Goal: Task Accomplishment & Management: Complete application form

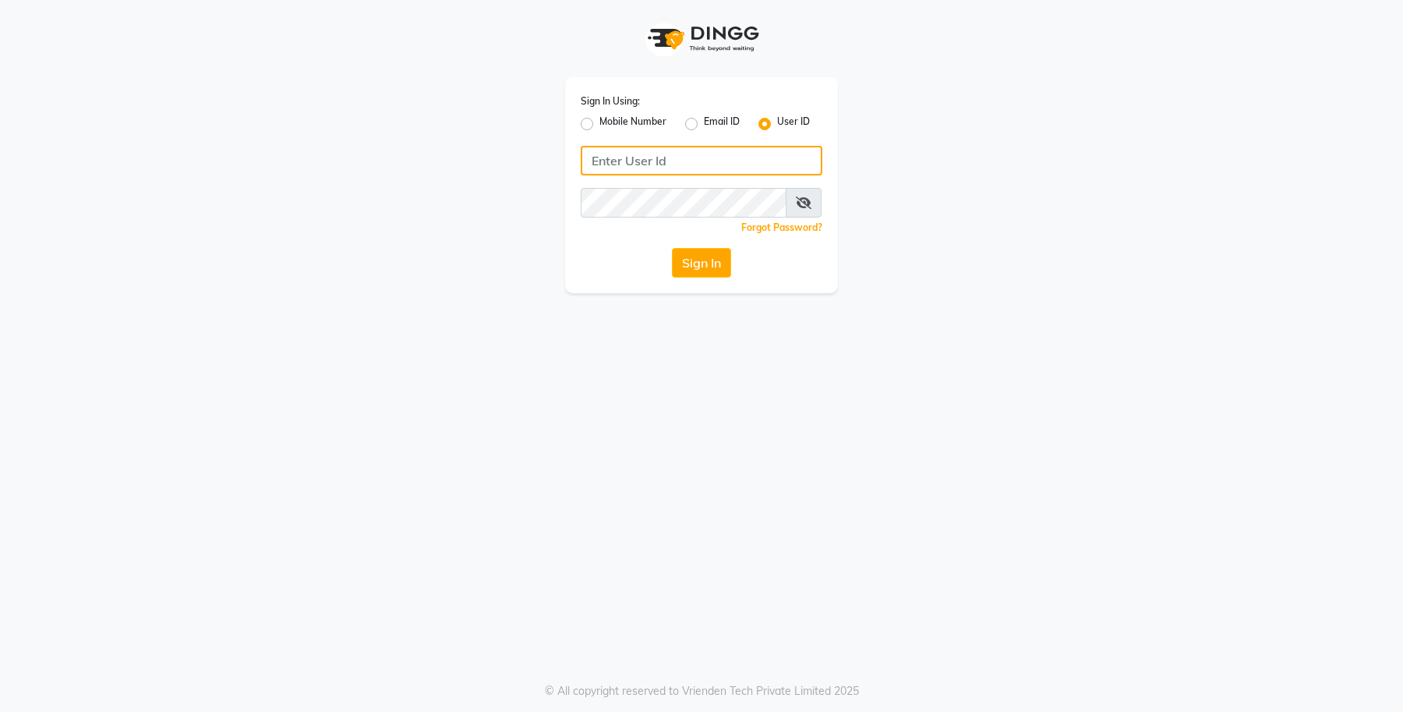
click at [682, 169] on input "Username" at bounding box center [702, 161] width 242 height 30
type input "db enhance"
click at [696, 259] on button "Sign In" at bounding box center [701, 263] width 59 height 30
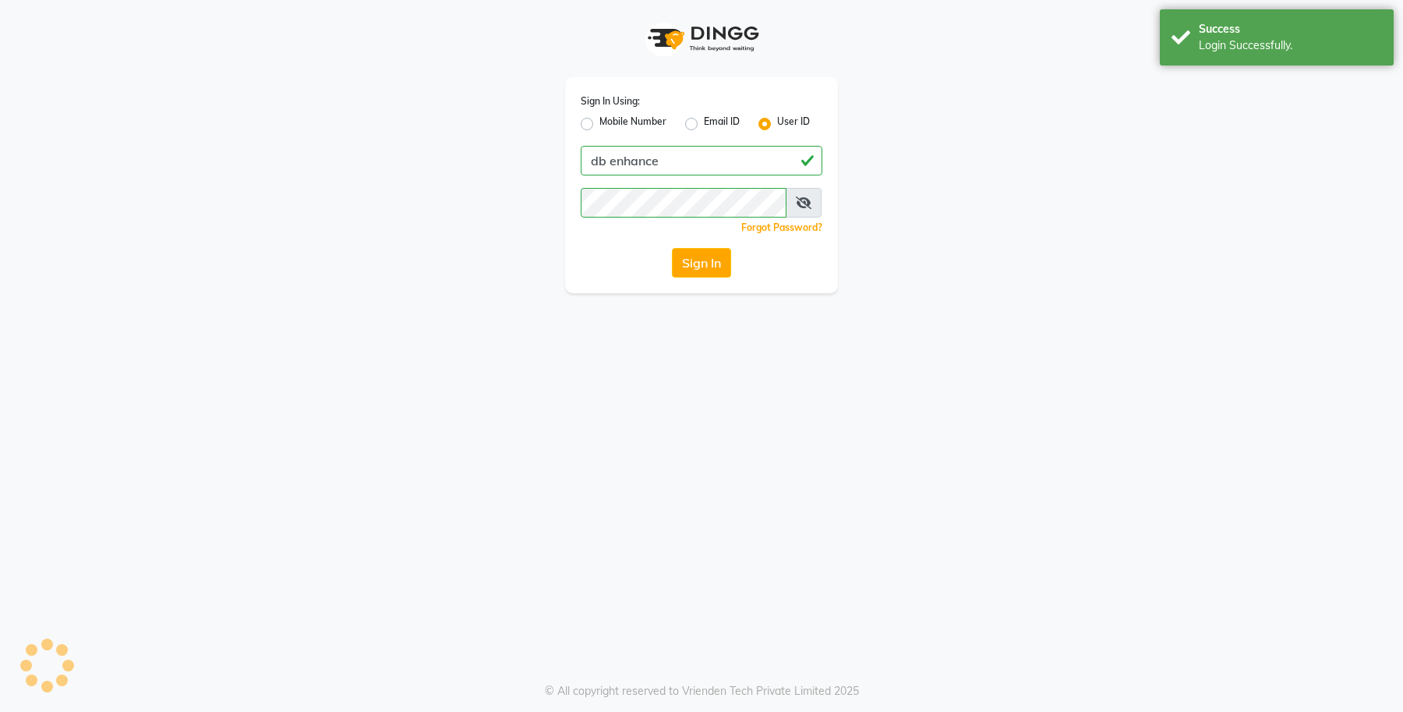
select select "4474"
select select "service"
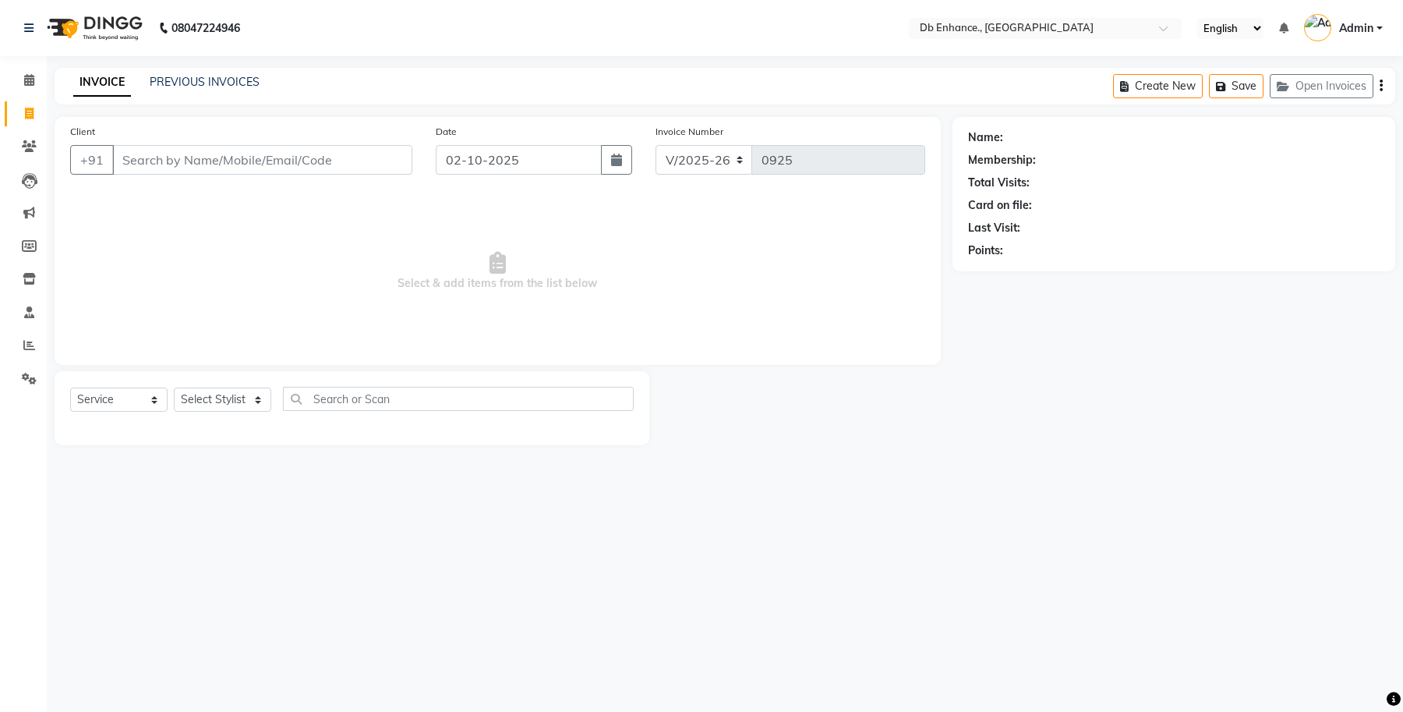
click at [240, 157] on input "Client" at bounding box center [262, 160] width 300 height 30
click at [257, 164] on input "Client" at bounding box center [262, 160] width 300 height 30
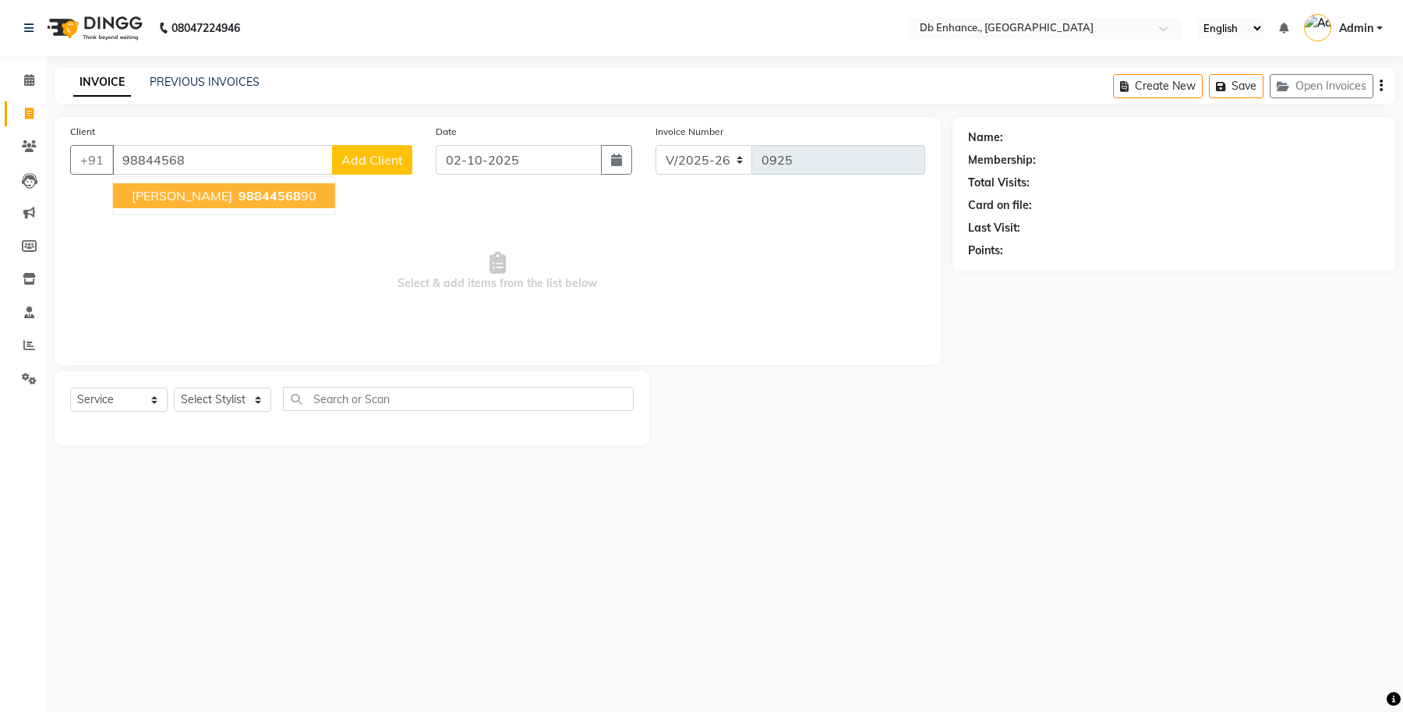
click at [200, 195] on span "[PERSON_NAME]" at bounding box center [182, 196] width 101 height 16
type input "9884456890"
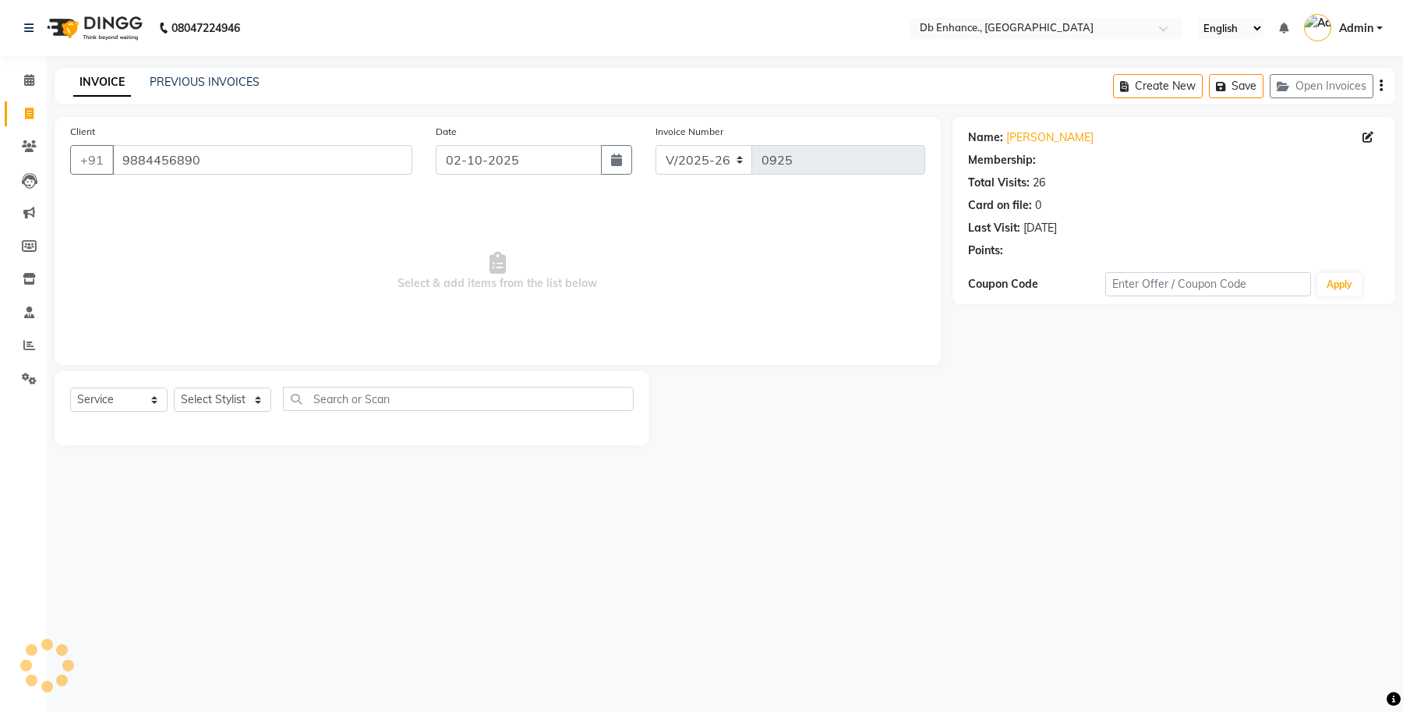
select select "1: Object"
click at [207, 407] on select "Select Stylist [PERSON_NAME] [PERSON_NAME] [PERSON_NAME] [GEOGRAPHIC_DATA][PERS…" at bounding box center [222, 399] width 97 height 24
select select "61814"
click at [174, 387] on select "Select Stylist [PERSON_NAME] [PERSON_NAME] [PERSON_NAME] [GEOGRAPHIC_DATA][PERS…" at bounding box center [222, 399] width 97 height 24
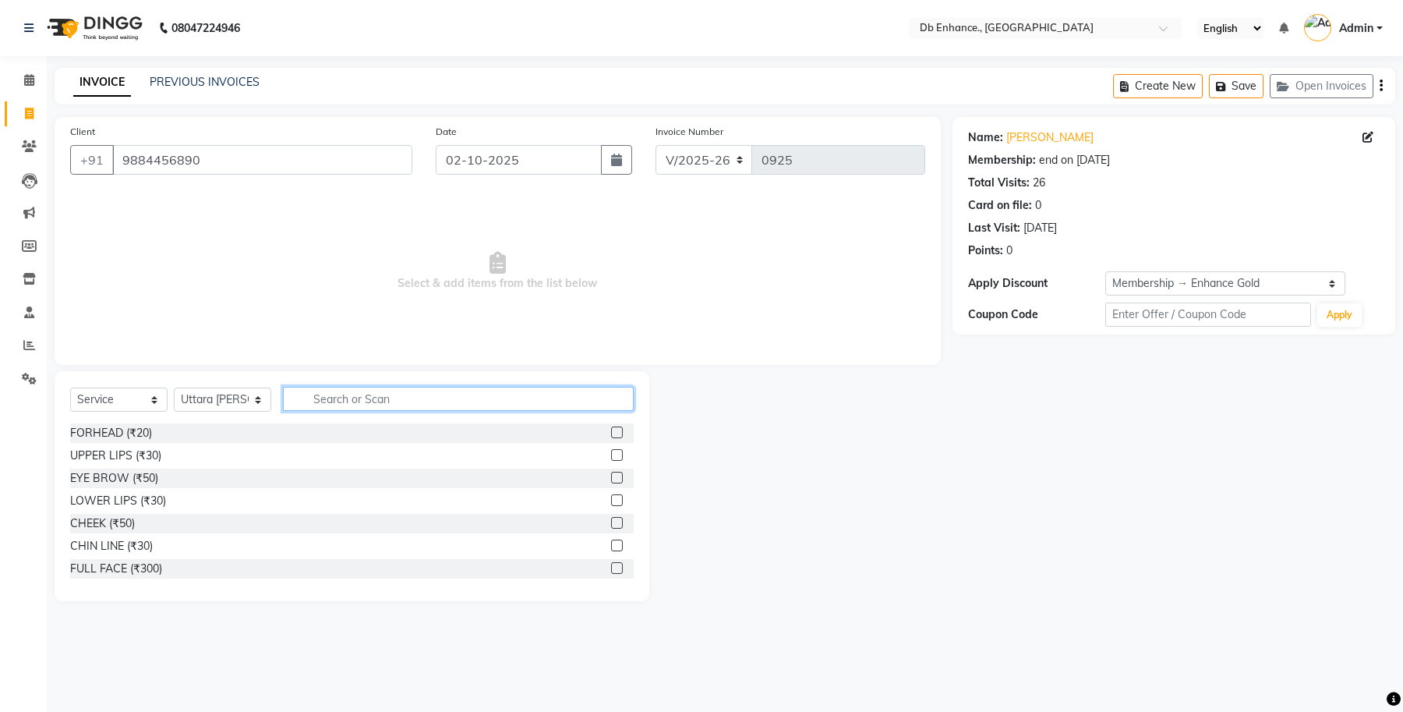
click at [427, 394] on input "text" at bounding box center [458, 399] width 351 height 24
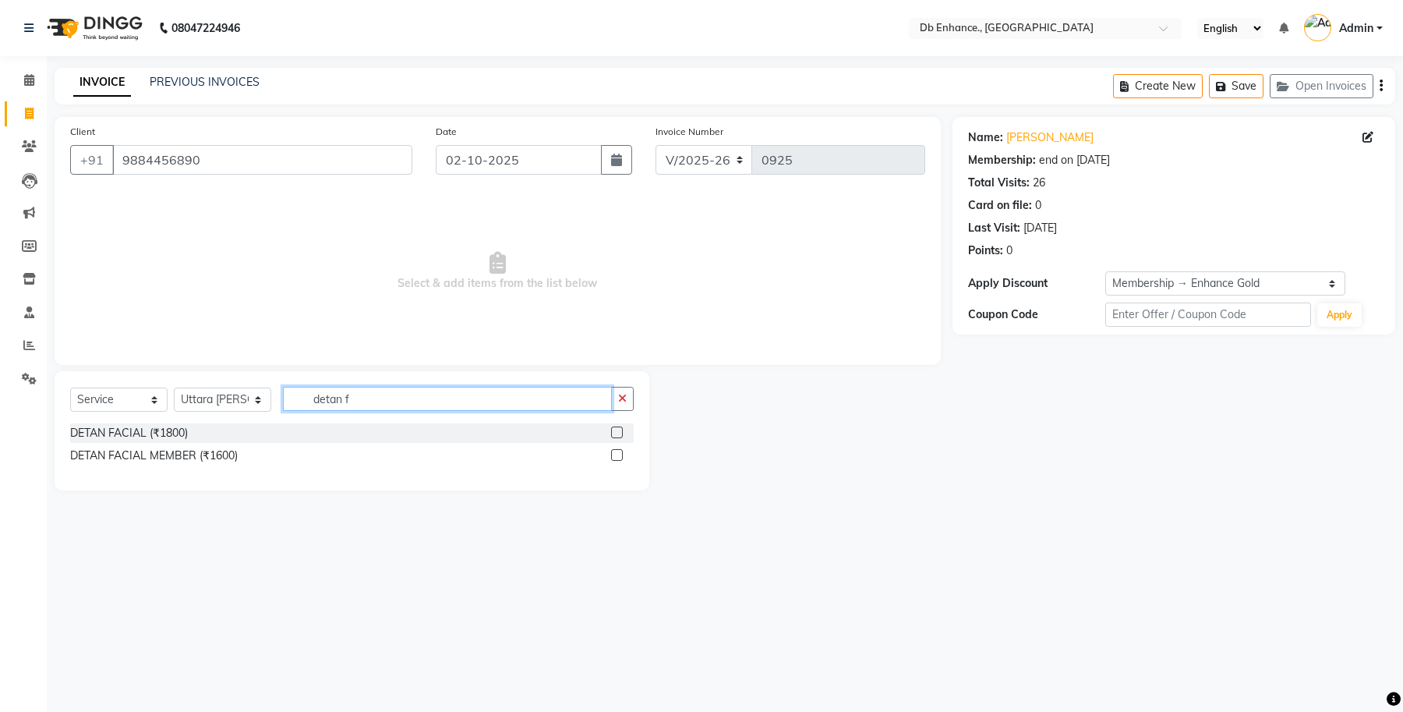
type input "detan f"
click at [618, 454] on label at bounding box center [617, 455] width 12 height 12
click at [618, 454] on input "checkbox" at bounding box center [616, 455] width 10 height 10
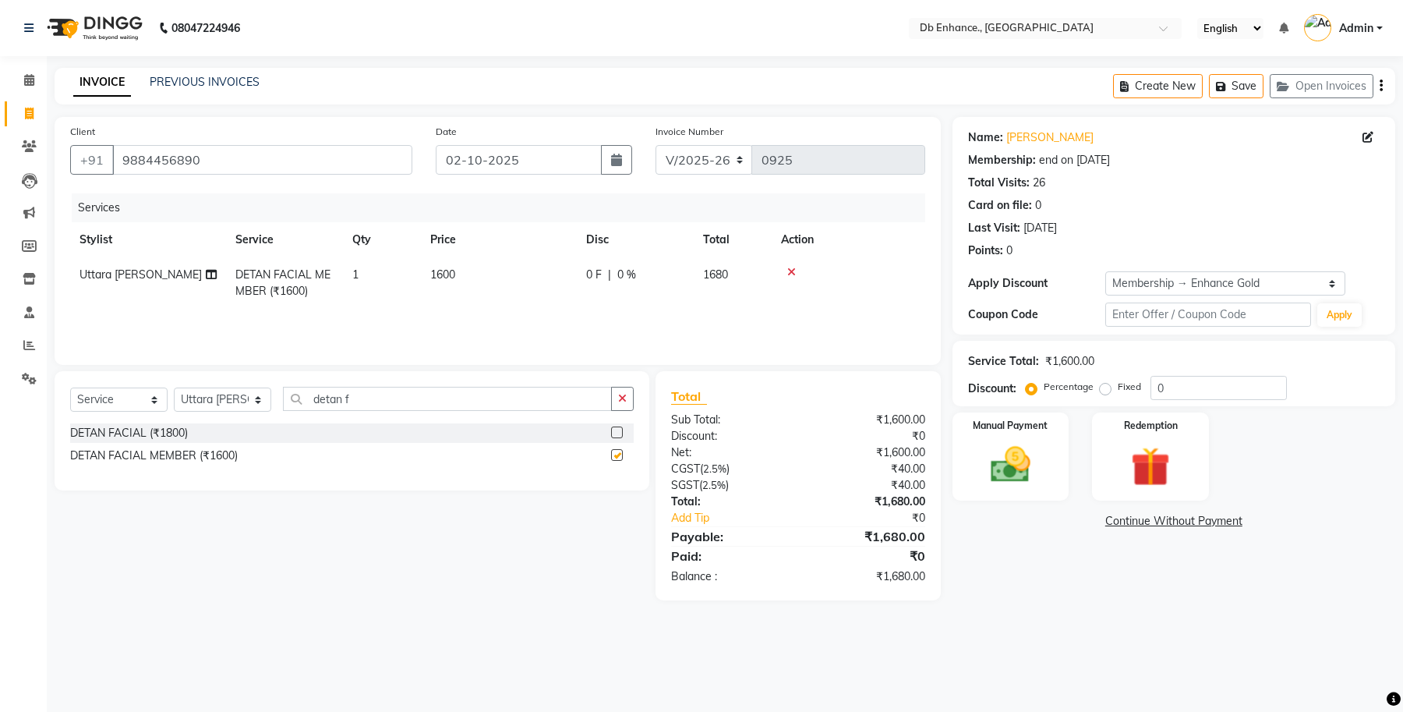
checkbox input "false"
click at [418, 398] on input "detan f" at bounding box center [447, 399] width 329 height 24
type input "d"
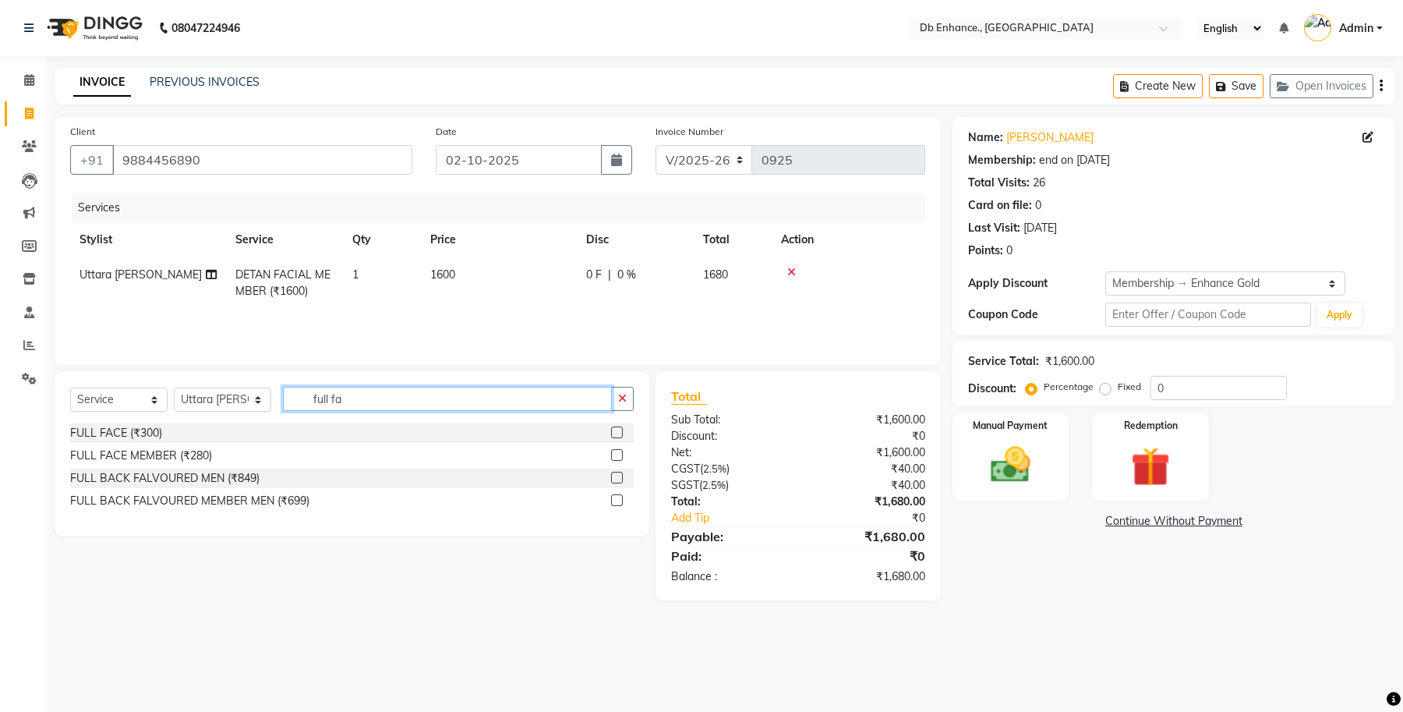
type input "full fa"
click at [616, 457] on label at bounding box center [617, 455] width 12 height 12
click at [616, 457] on input "checkbox" at bounding box center [616, 455] width 10 height 10
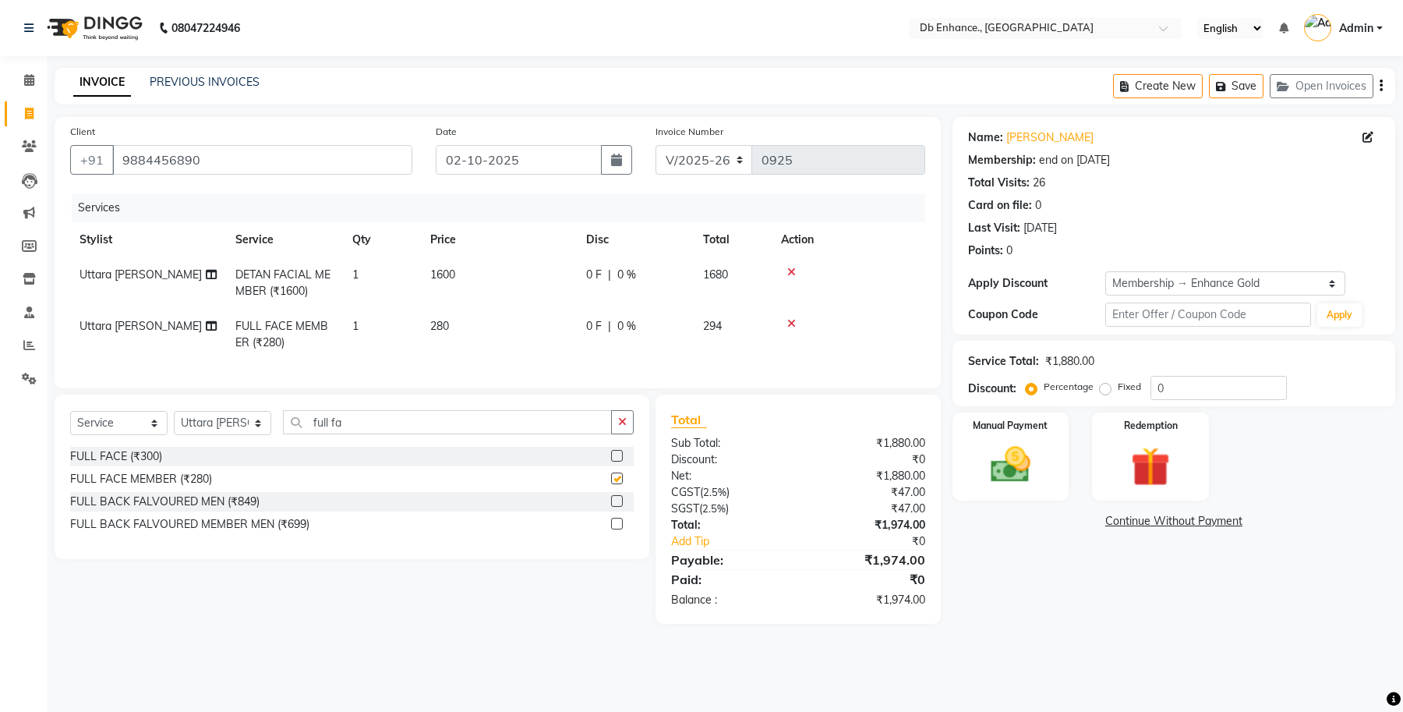
checkbox input "false"
click at [1011, 468] on img at bounding box center [1010, 465] width 66 height 48
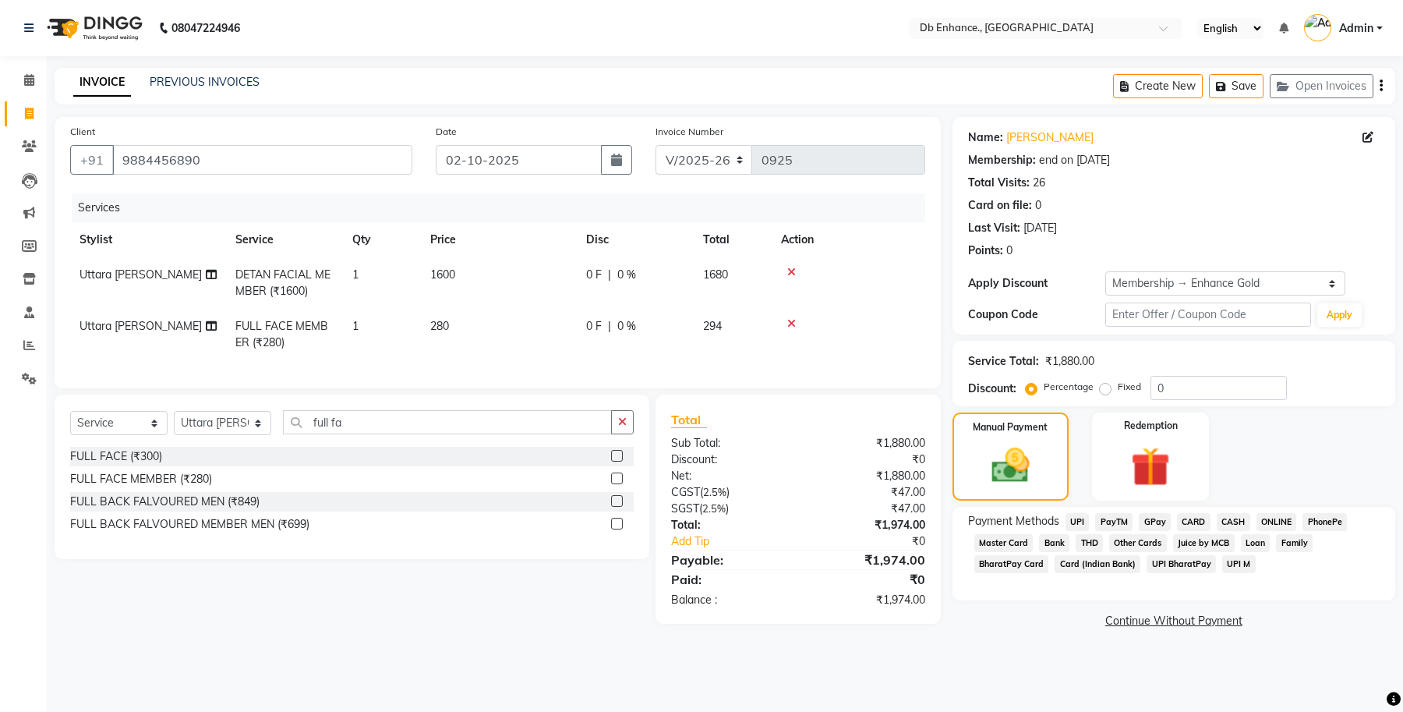
click at [1278, 522] on span "ONLINE" at bounding box center [1276, 522] width 41 height 18
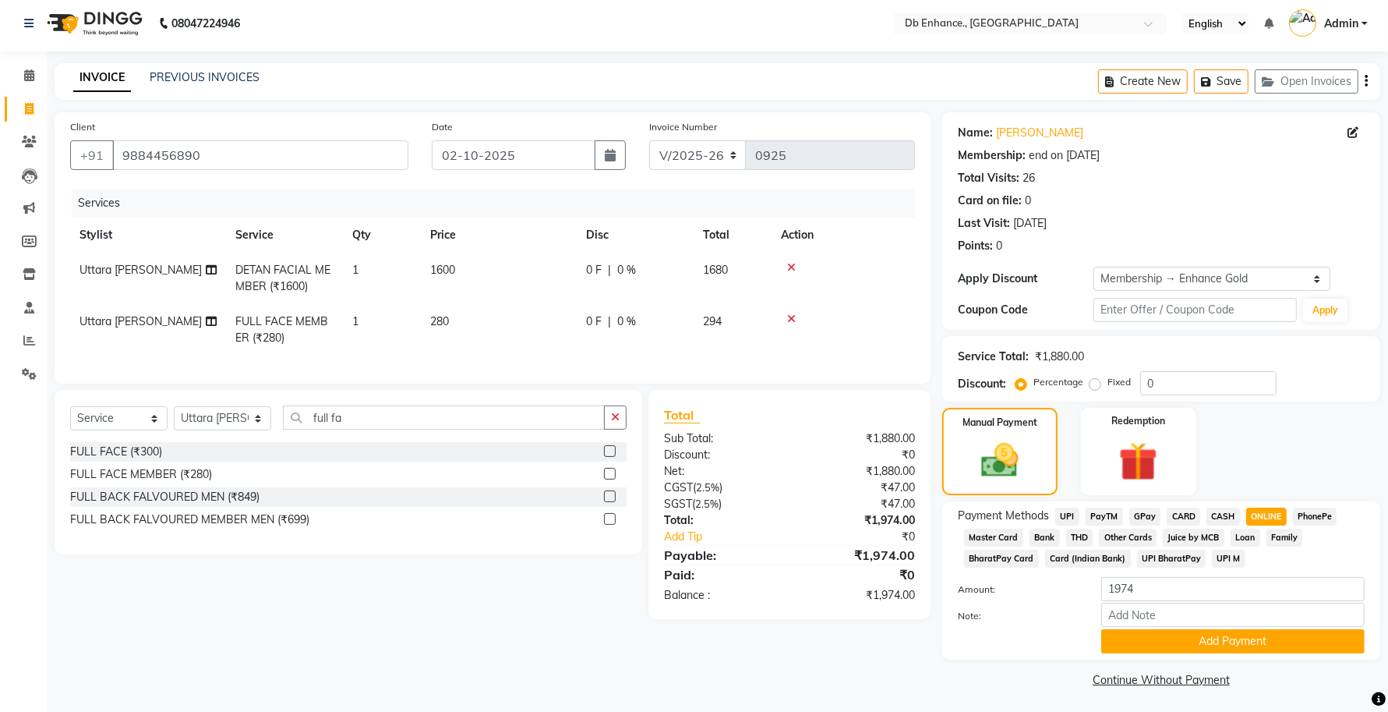
scroll to position [5, 0]
click at [1228, 640] on button "Add Payment" at bounding box center [1232, 640] width 263 height 24
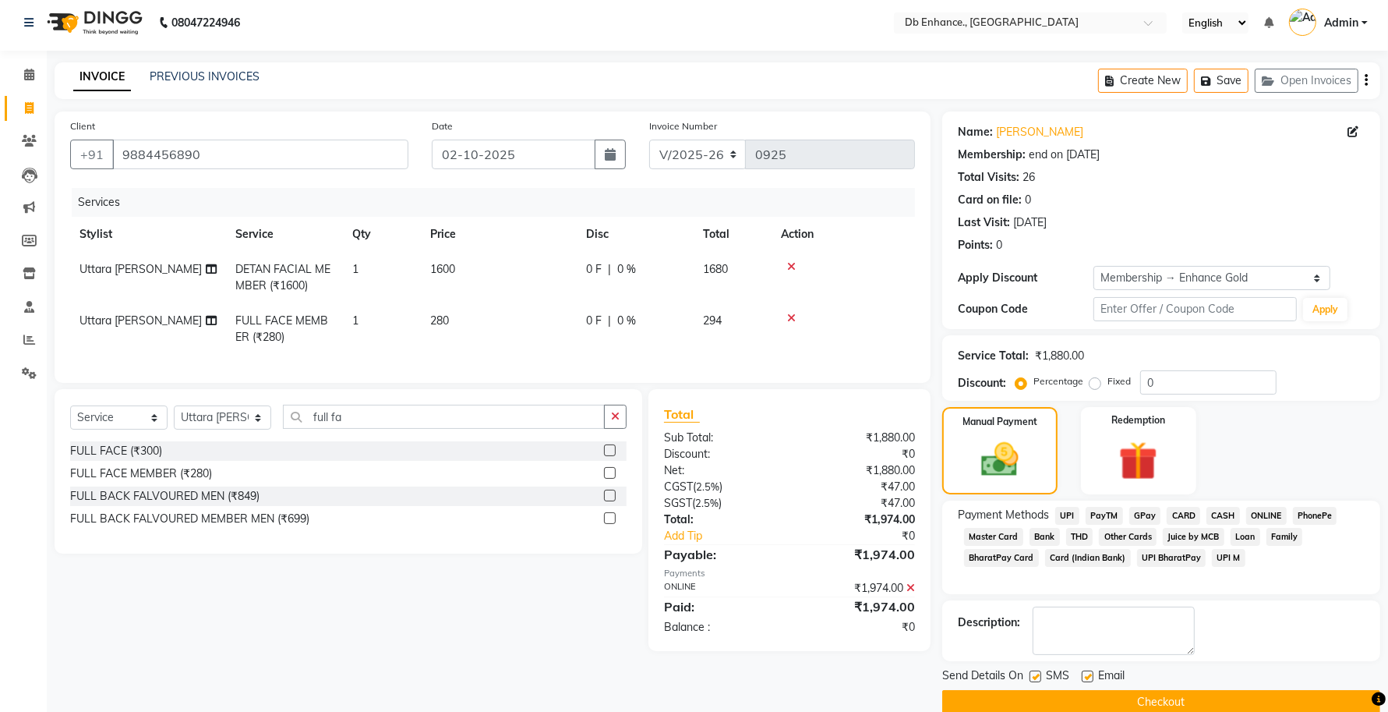
click at [1086, 675] on label at bounding box center [1088, 676] width 12 height 12
click at [1086, 675] on input "checkbox" at bounding box center [1087, 677] width 10 height 10
checkbox input "false"
click at [1080, 700] on button "Checkout" at bounding box center [1161, 702] width 438 height 24
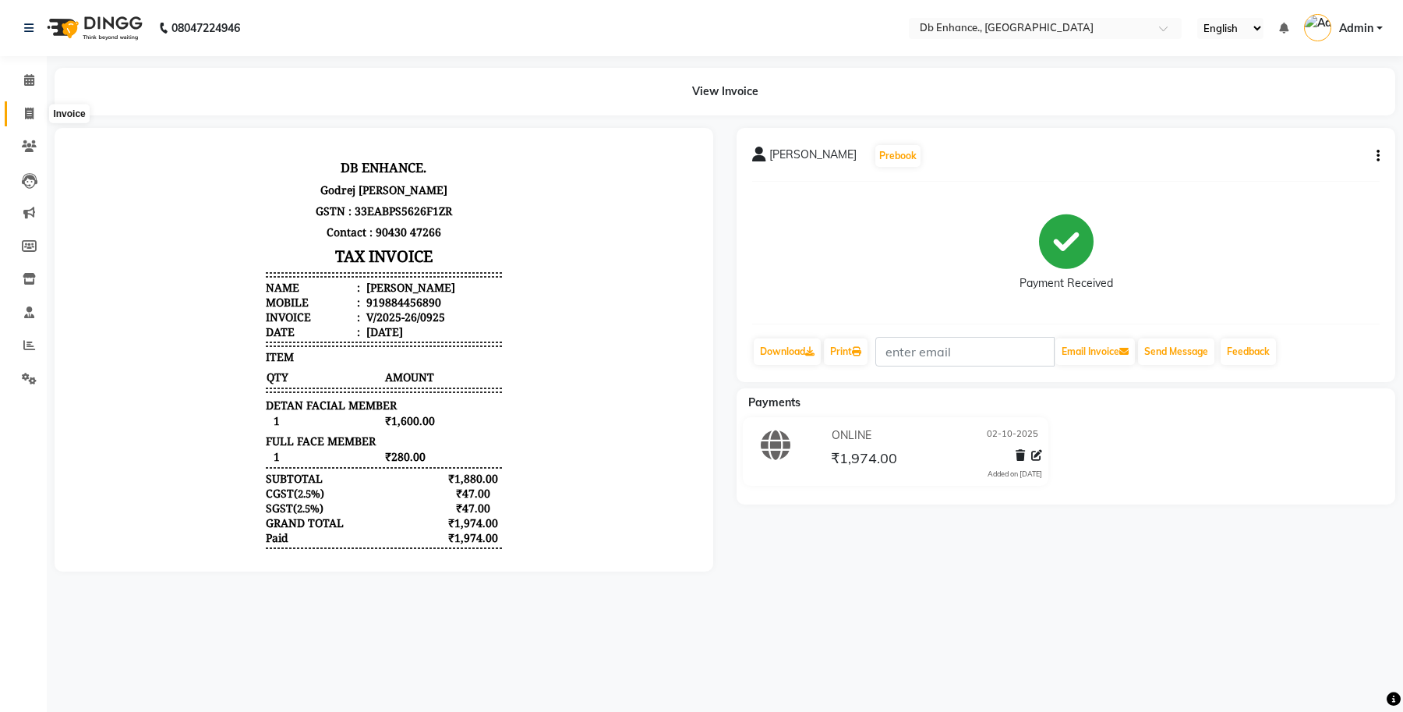
click at [22, 110] on span at bounding box center [29, 114] width 27 height 18
select select "4474"
select select "service"
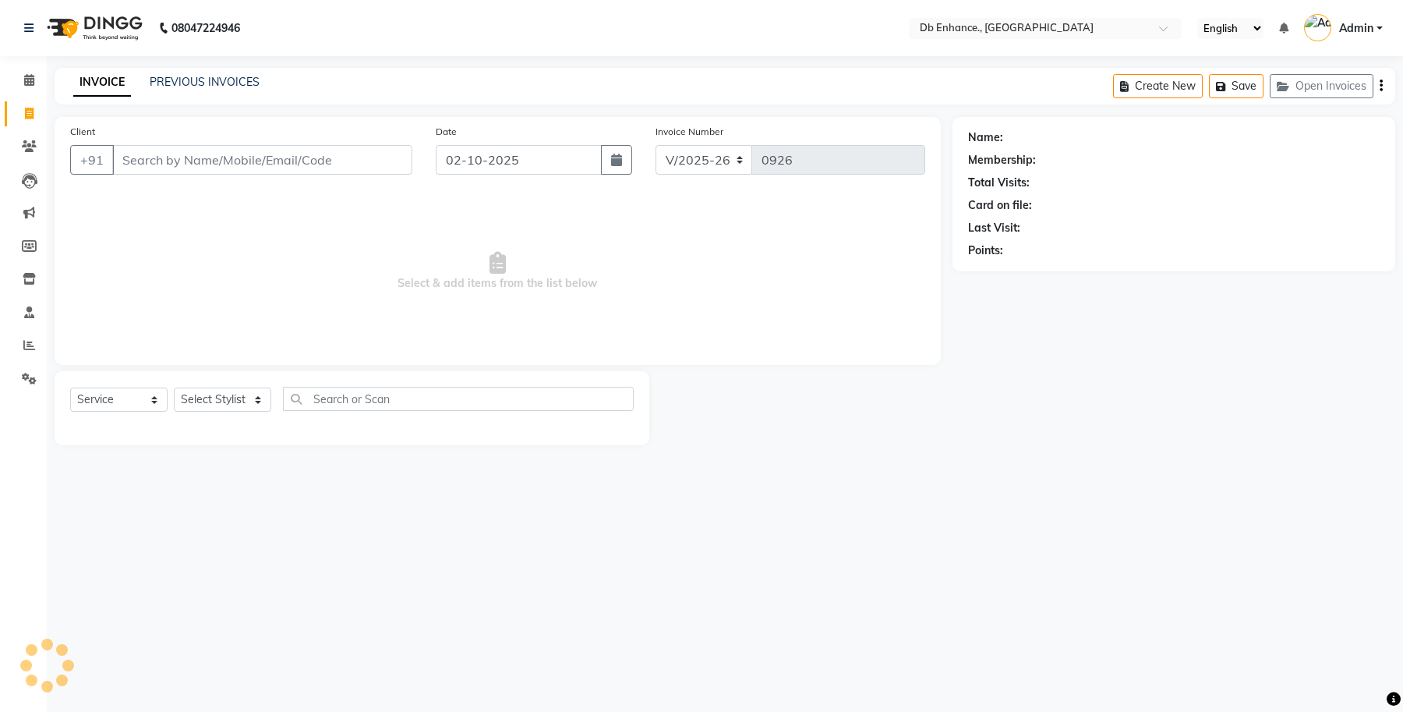
click at [173, 161] on input "Client" at bounding box center [262, 160] width 300 height 30
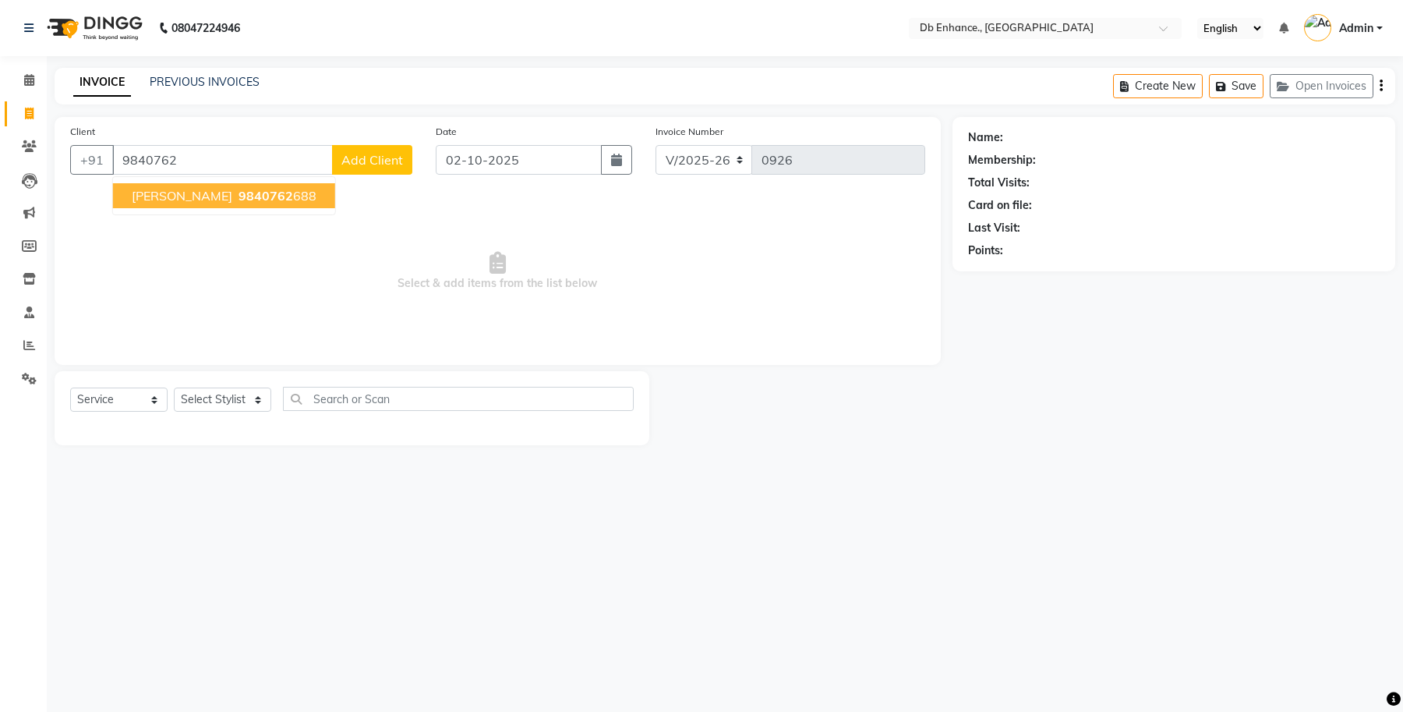
click at [274, 192] on span "9840762" at bounding box center [265, 196] width 55 height 16
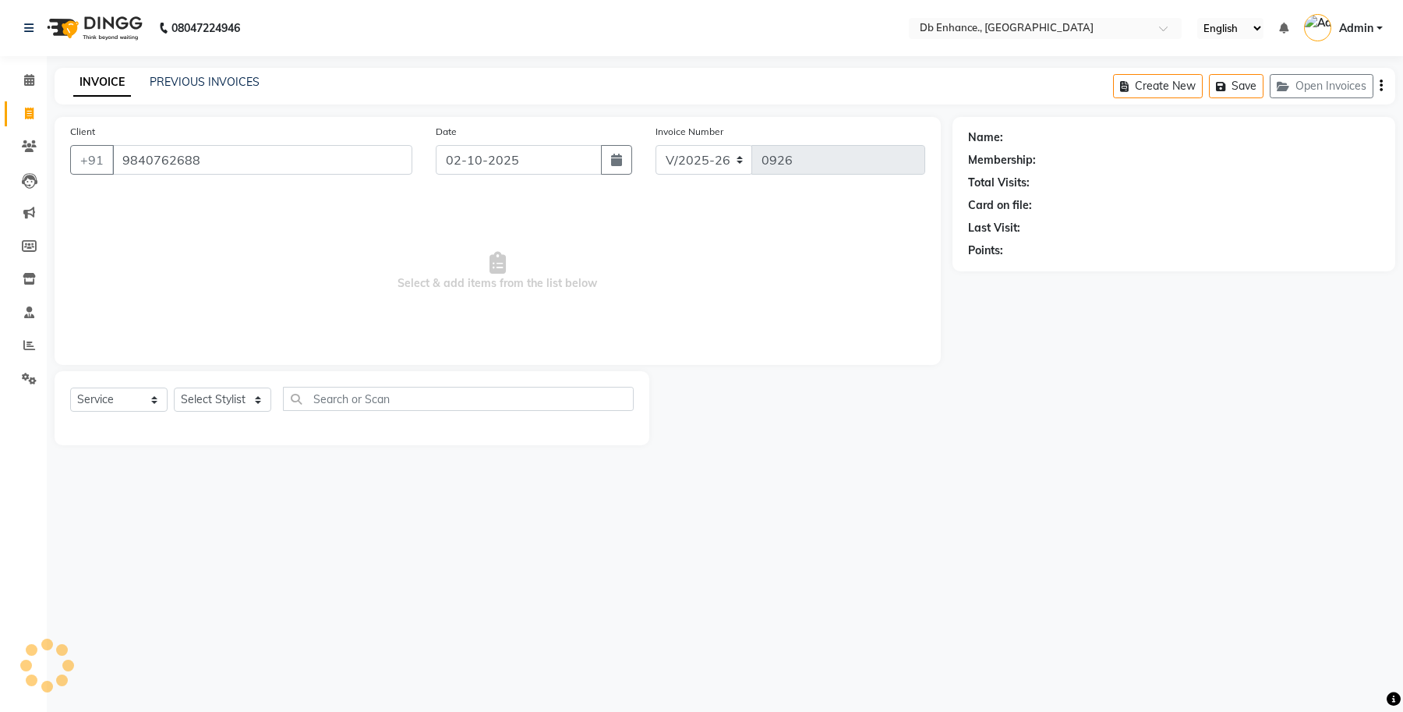
type input "9840762688"
select select "1: Object"
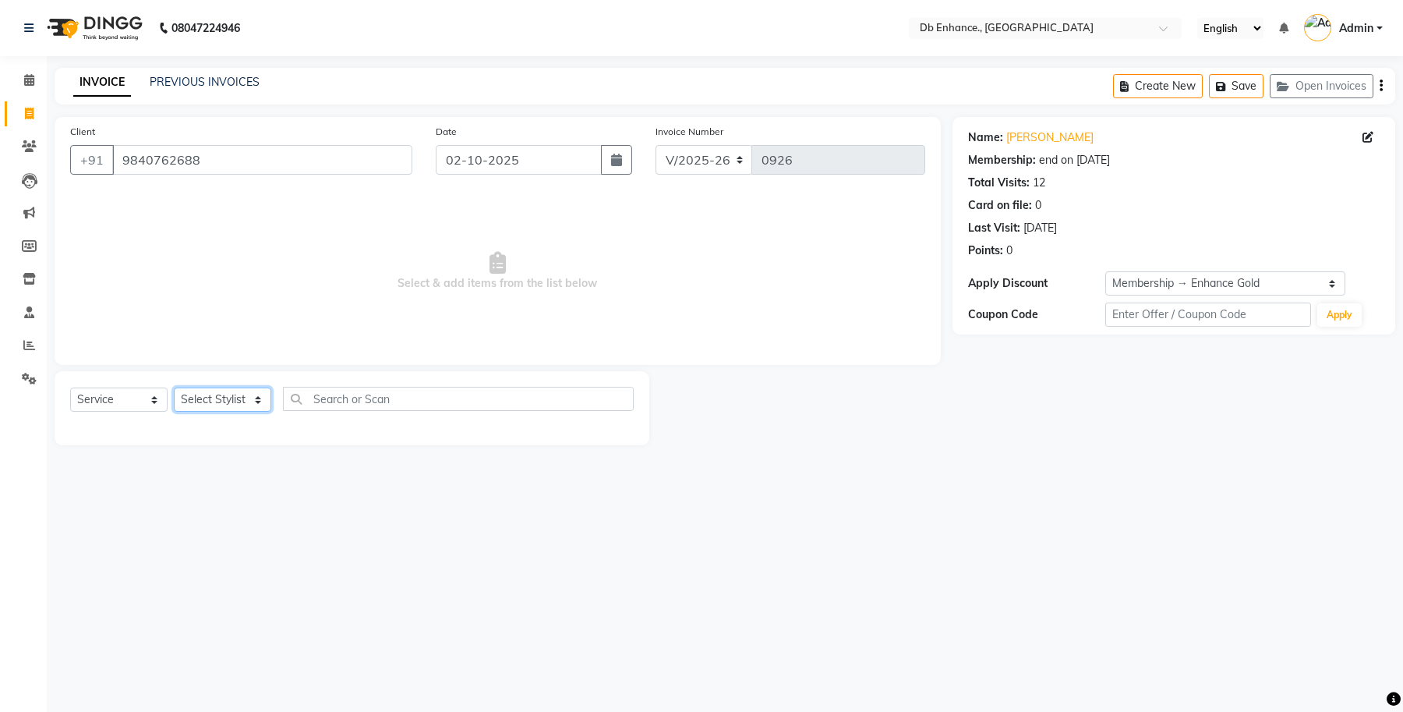
click at [214, 398] on select "Select Stylist [PERSON_NAME] [PERSON_NAME] [PERSON_NAME] [GEOGRAPHIC_DATA][PERS…" at bounding box center [222, 399] width 97 height 24
select select "25383"
click at [174, 387] on select "Select Stylist [PERSON_NAME] [PERSON_NAME] [PERSON_NAME] [GEOGRAPHIC_DATA][PERS…" at bounding box center [222, 399] width 97 height 24
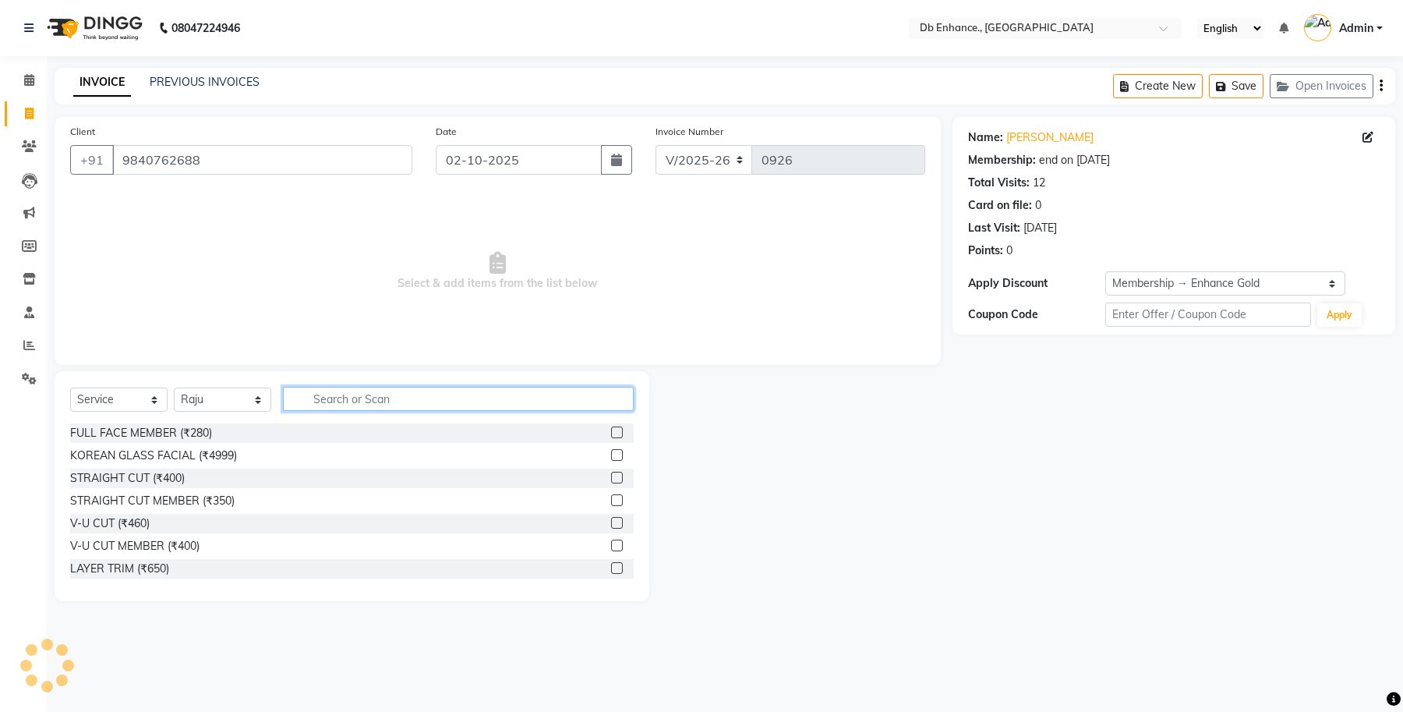
click at [390, 390] on input "text" at bounding box center [458, 399] width 351 height 24
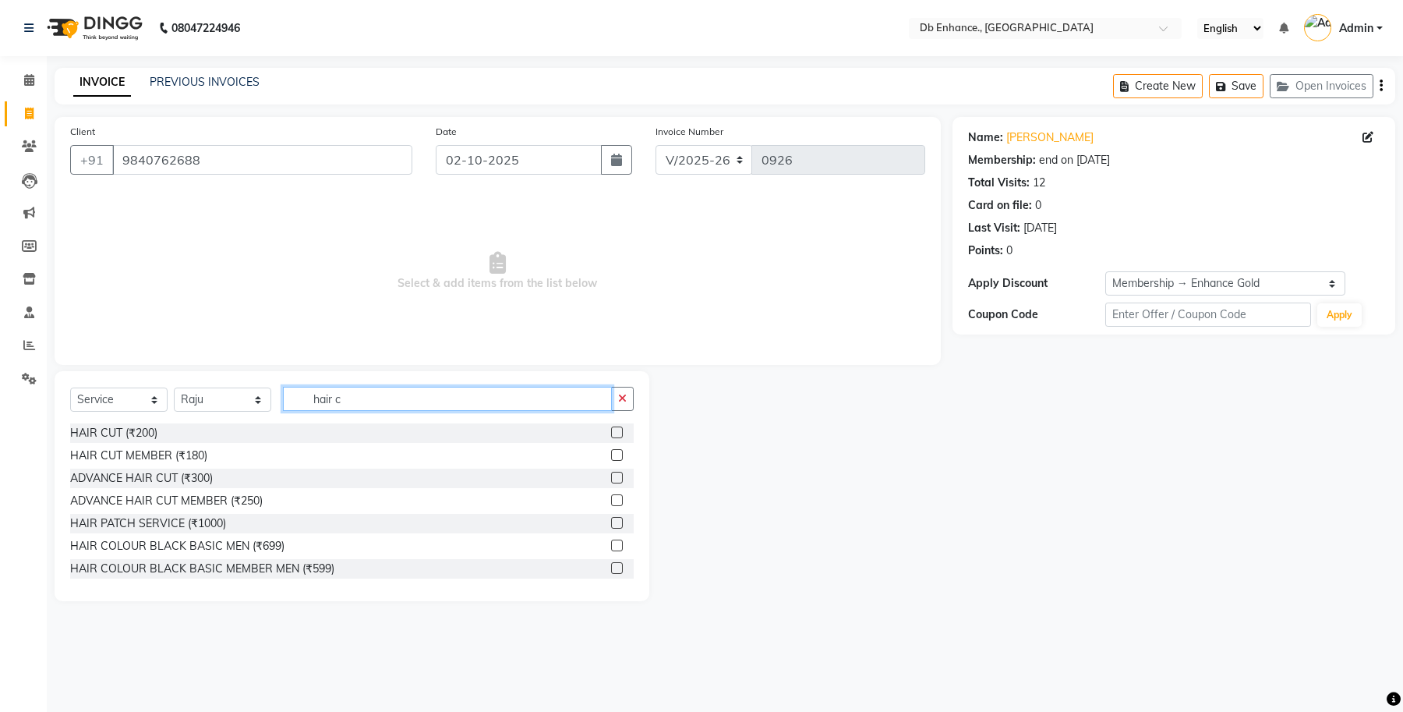
type input "hair c"
click at [611, 433] on label at bounding box center [617, 432] width 12 height 12
click at [611, 433] on input "checkbox" at bounding box center [616, 433] width 10 height 10
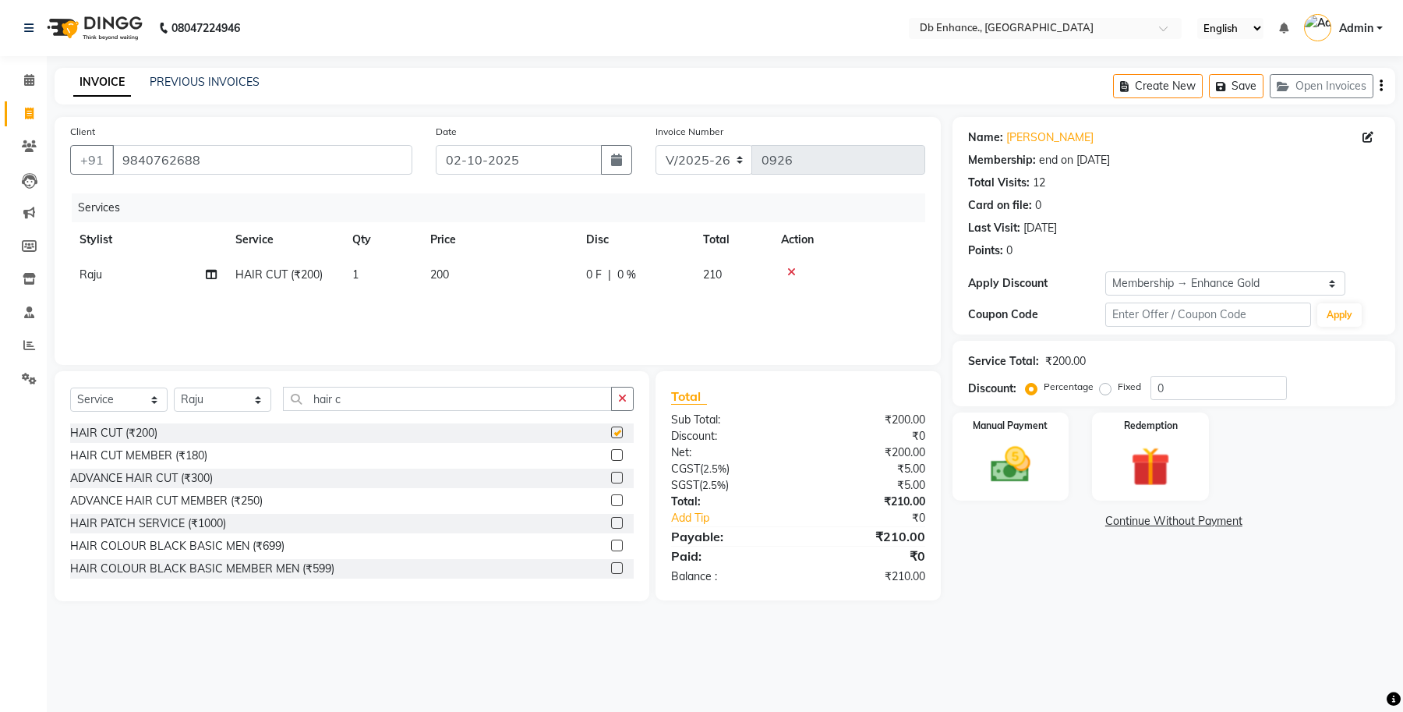
checkbox input "false"
click at [425, 400] on input "hair c" at bounding box center [447, 399] width 329 height 24
type input "h"
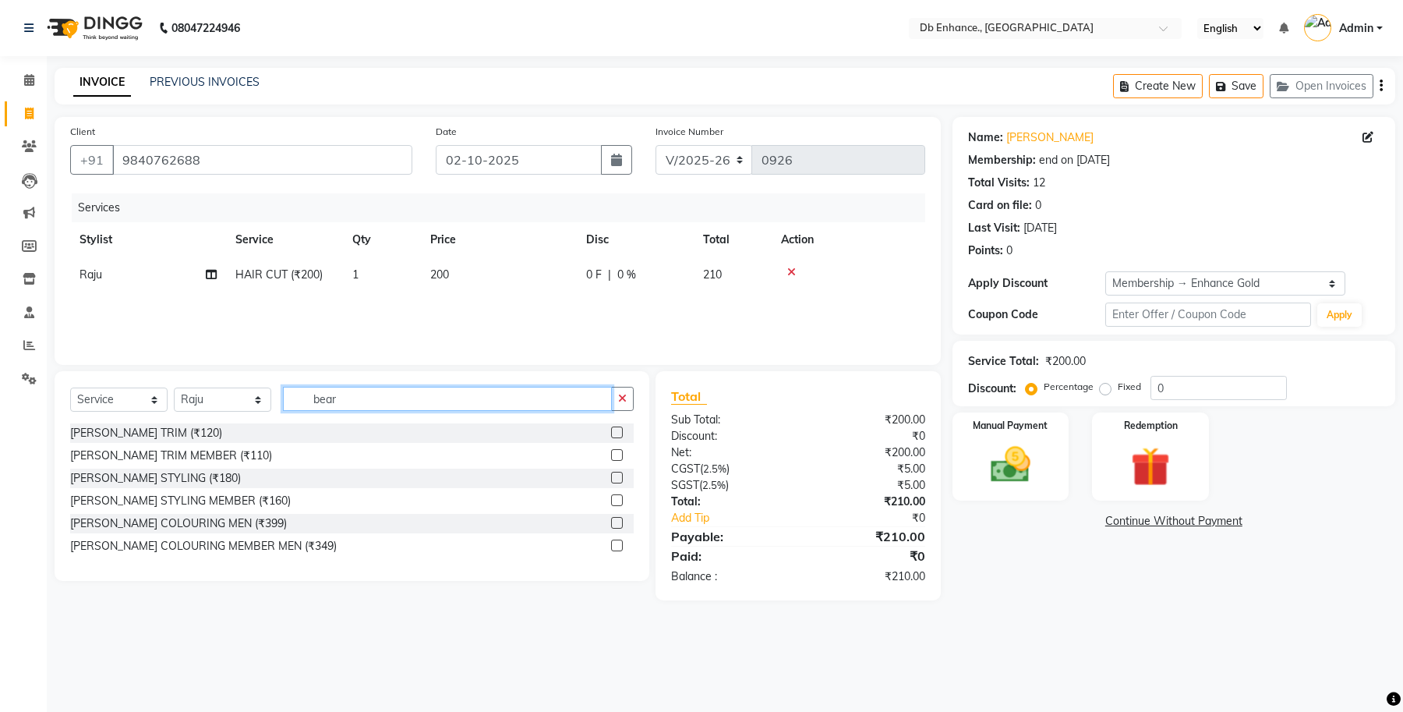
type input "bear"
click at [616, 454] on label at bounding box center [617, 455] width 12 height 12
click at [616, 454] on input "checkbox" at bounding box center [616, 455] width 10 height 10
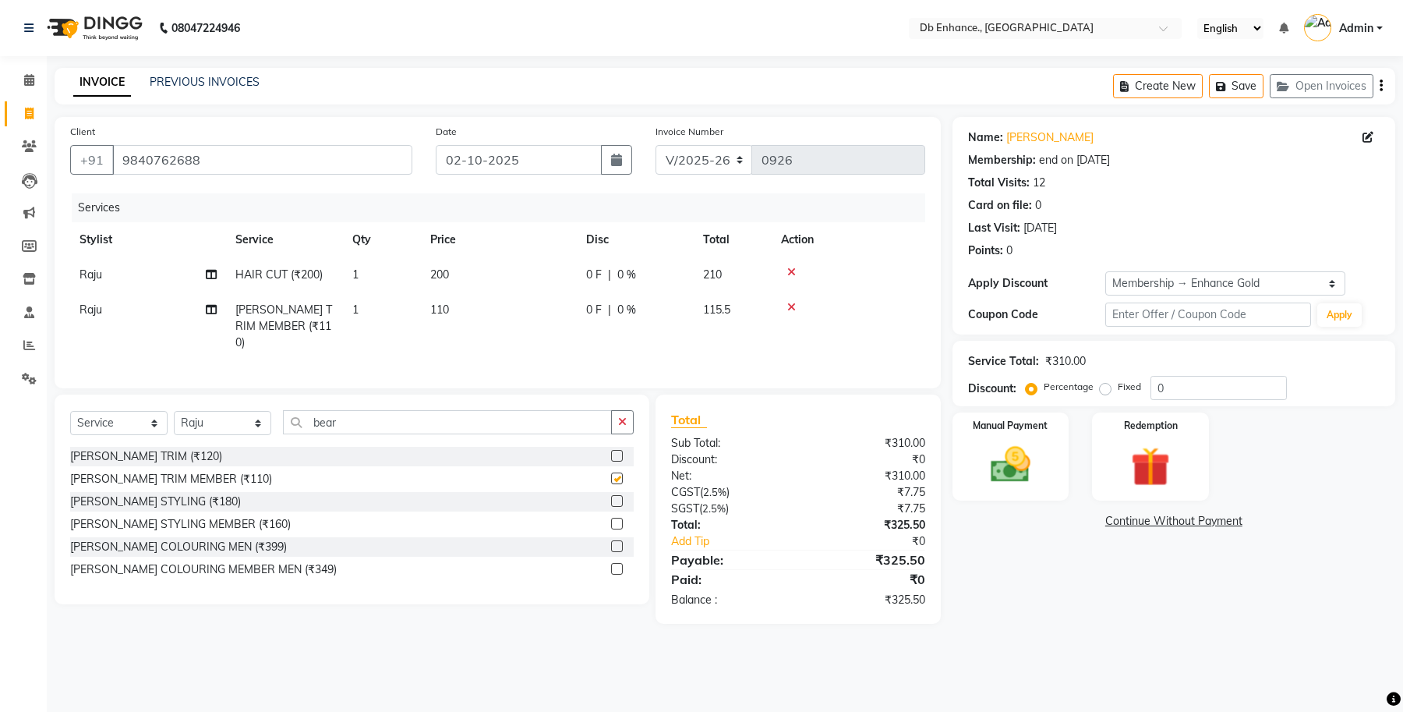
checkbox input "false"
click at [368, 426] on input "bear" at bounding box center [447, 422] width 329 height 24
type input "b"
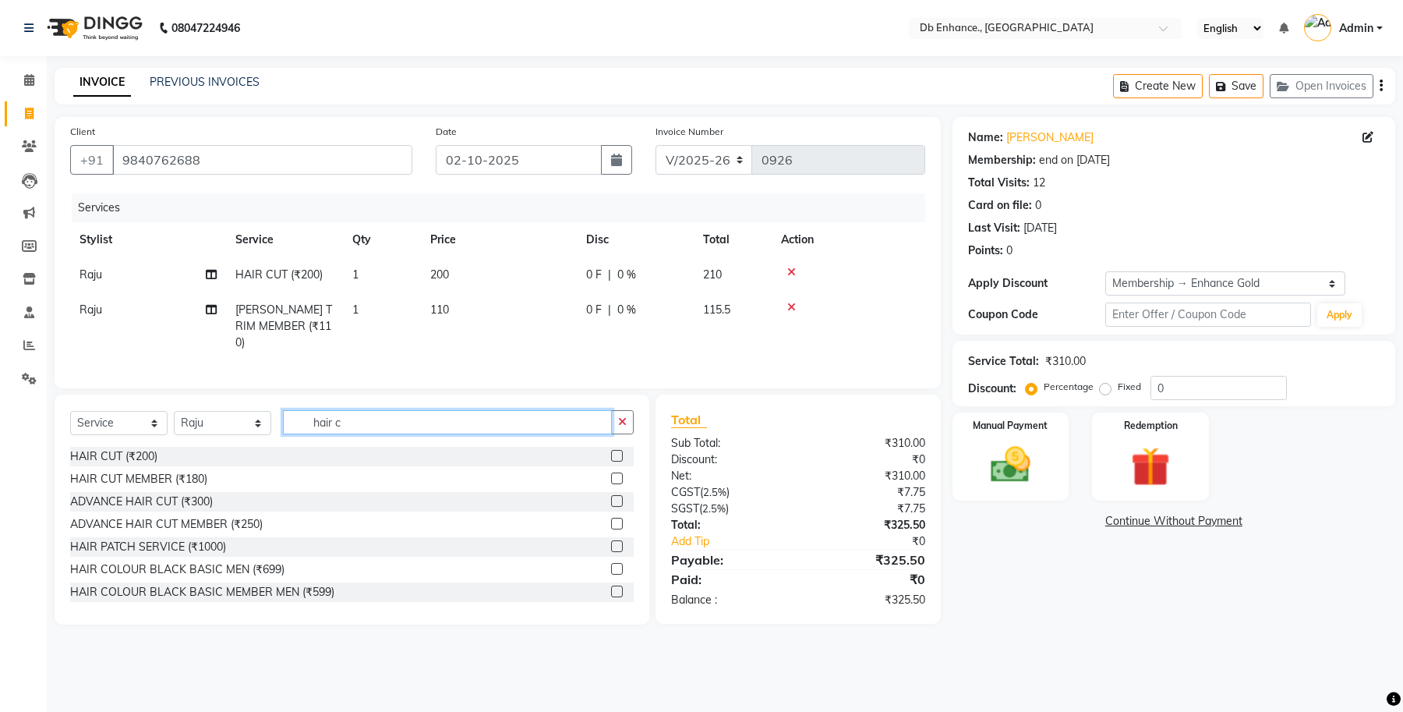
type input "hair c"
click at [611, 475] on label at bounding box center [617, 478] width 12 height 12
click at [611, 475] on input "checkbox" at bounding box center [616, 479] width 10 height 10
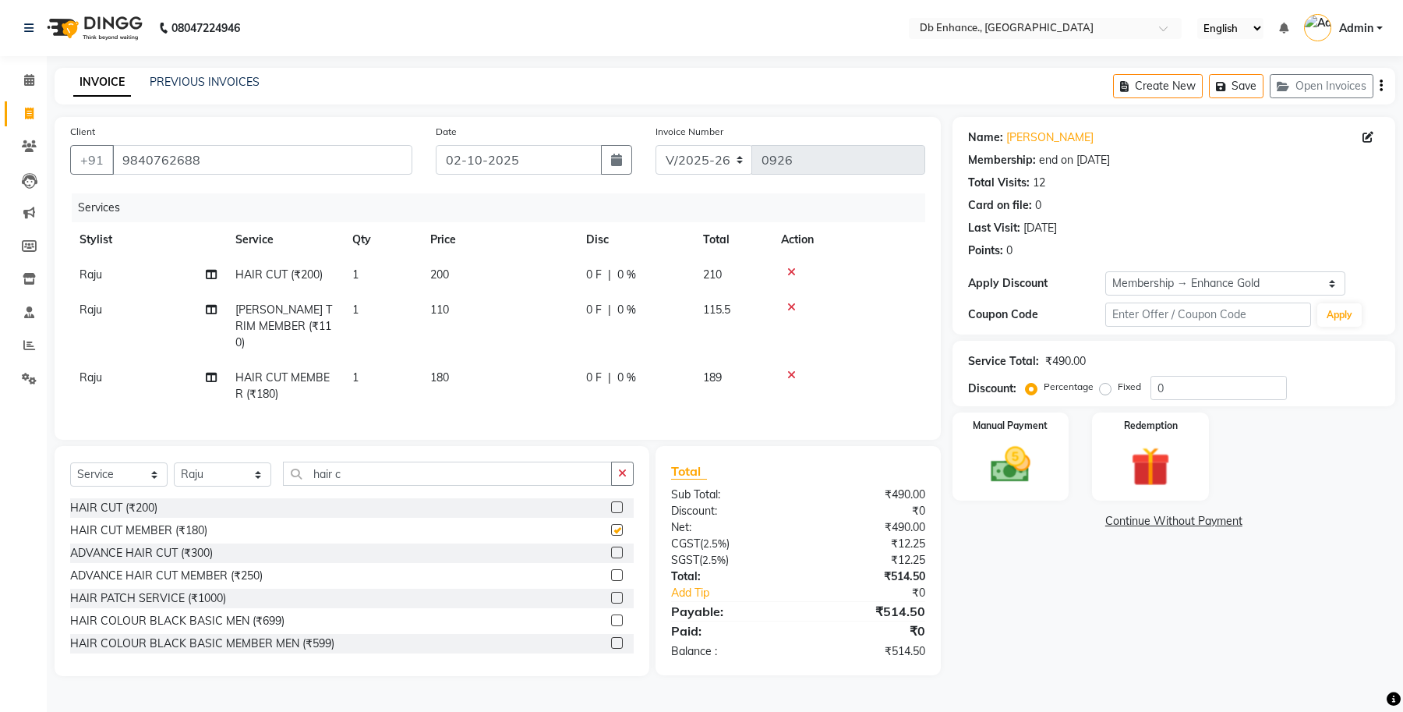
checkbox input "false"
click at [789, 269] on icon at bounding box center [791, 272] width 9 height 11
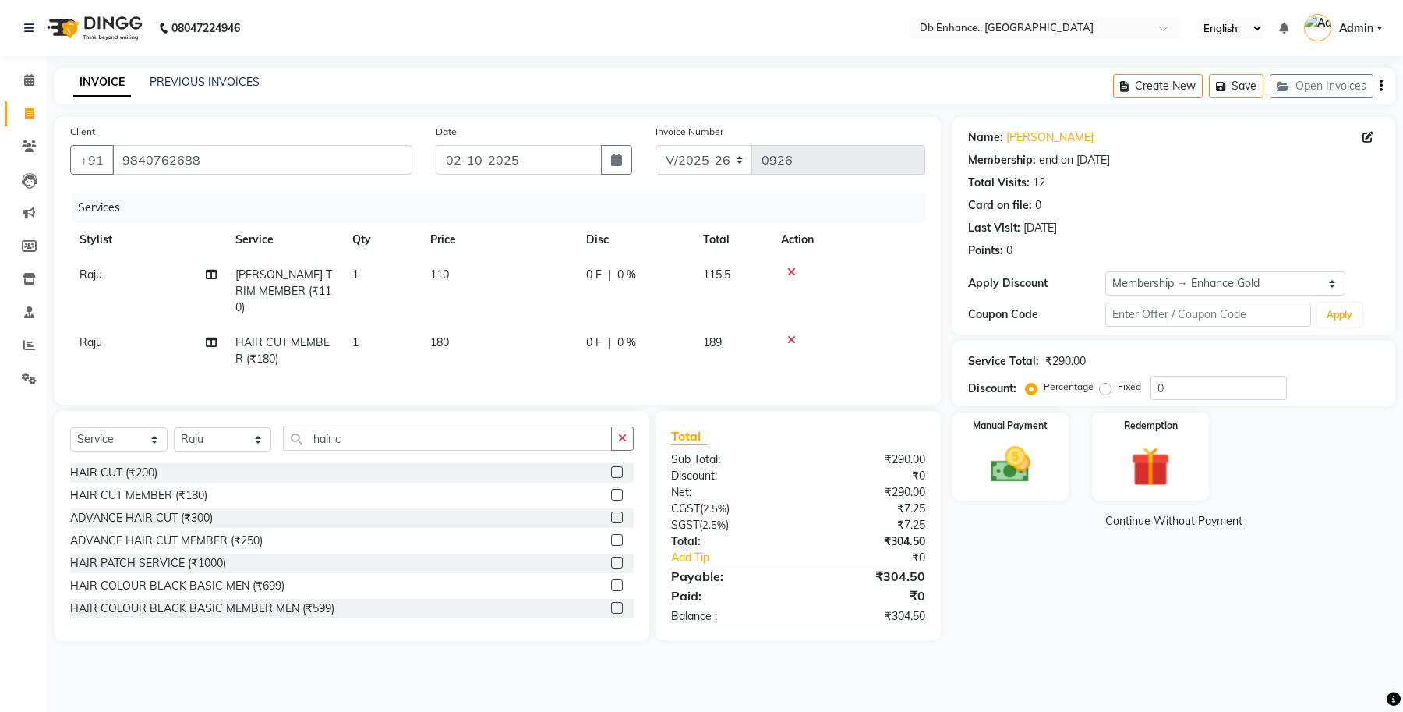
click at [488, 325] on td "180" at bounding box center [499, 350] width 156 height 51
select select "25383"
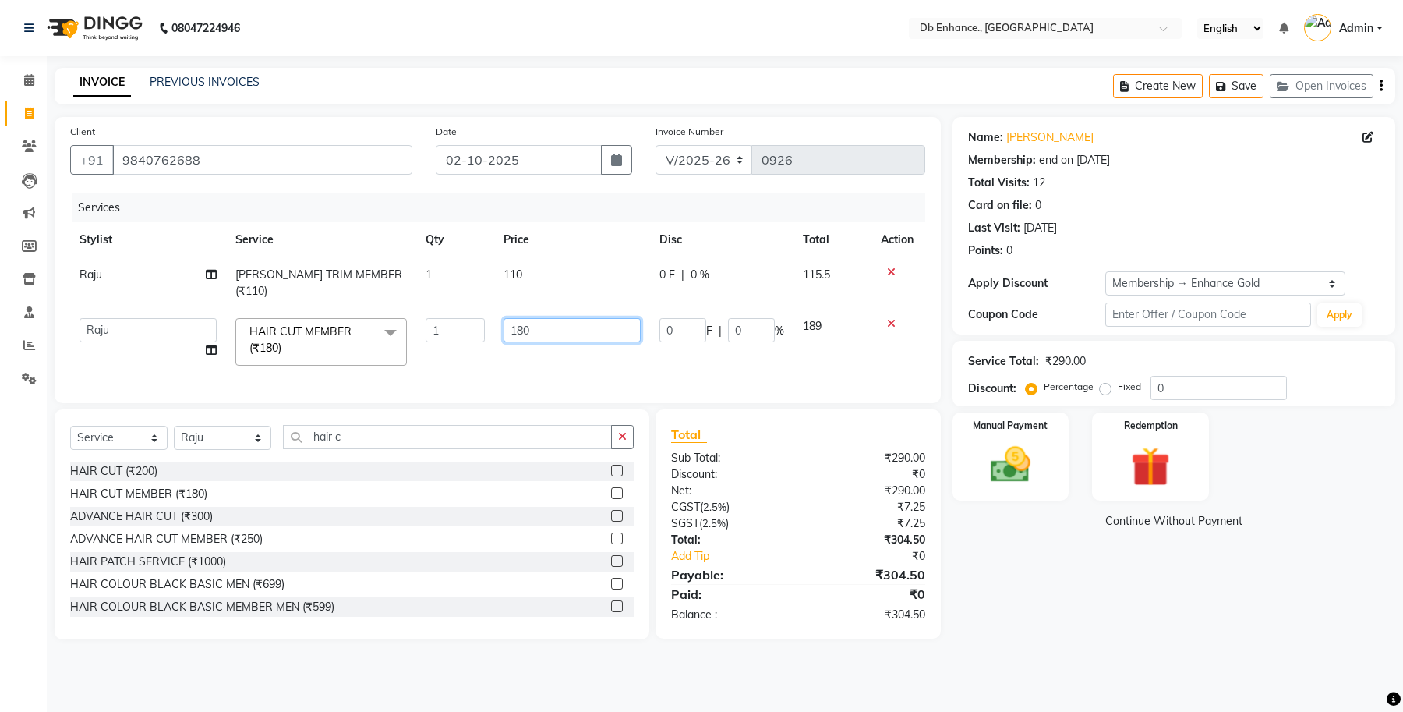
click at [551, 318] on input "180" at bounding box center [571, 330] width 137 height 24
type input "1"
type input "200"
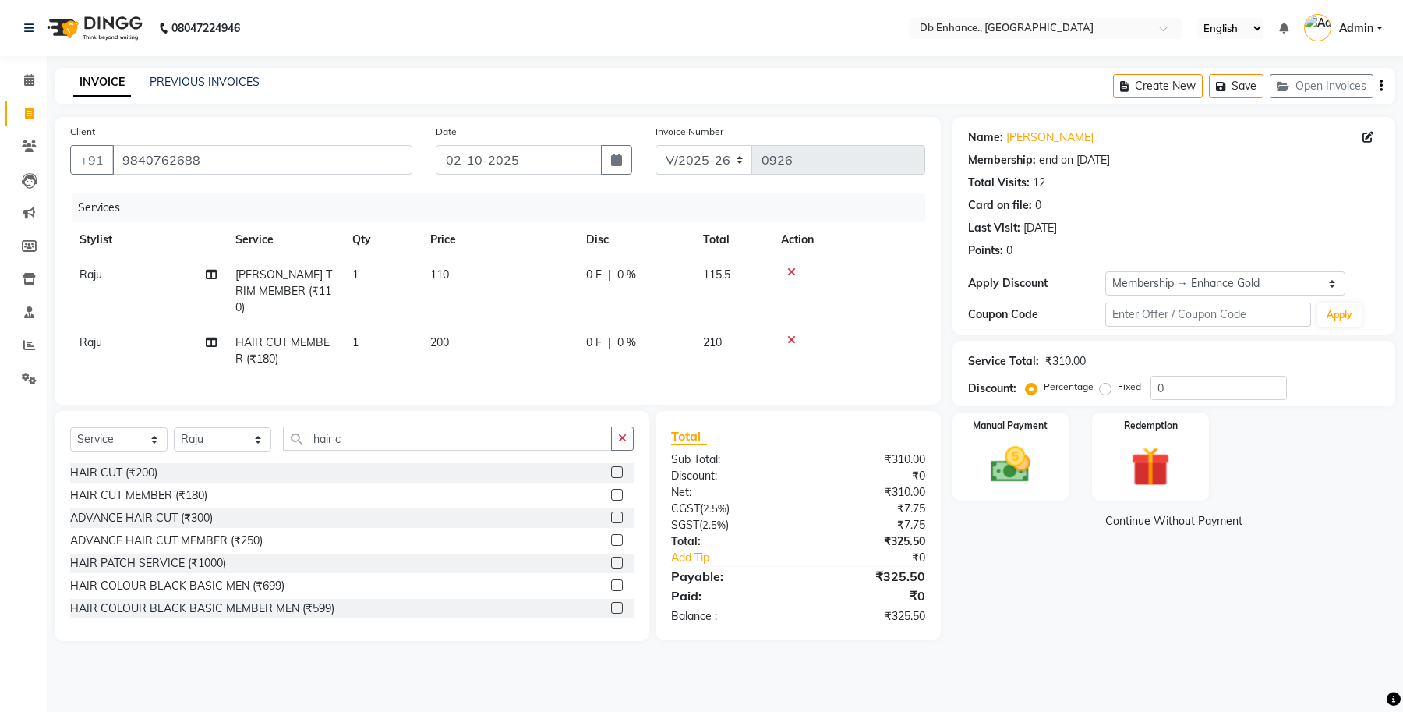
click at [565, 353] on td "200" at bounding box center [499, 350] width 156 height 51
select select "25383"
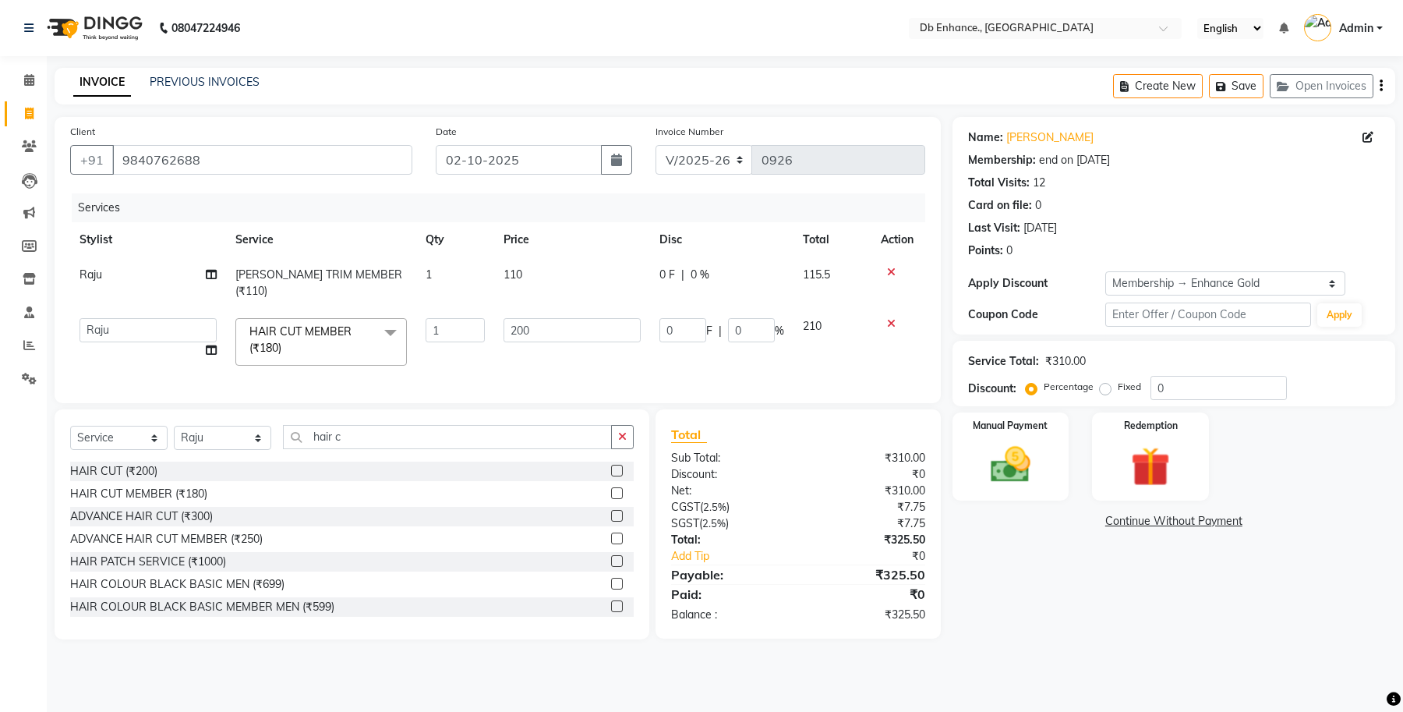
click at [536, 266] on td "110" at bounding box center [572, 282] width 156 height 51
select select "25383"
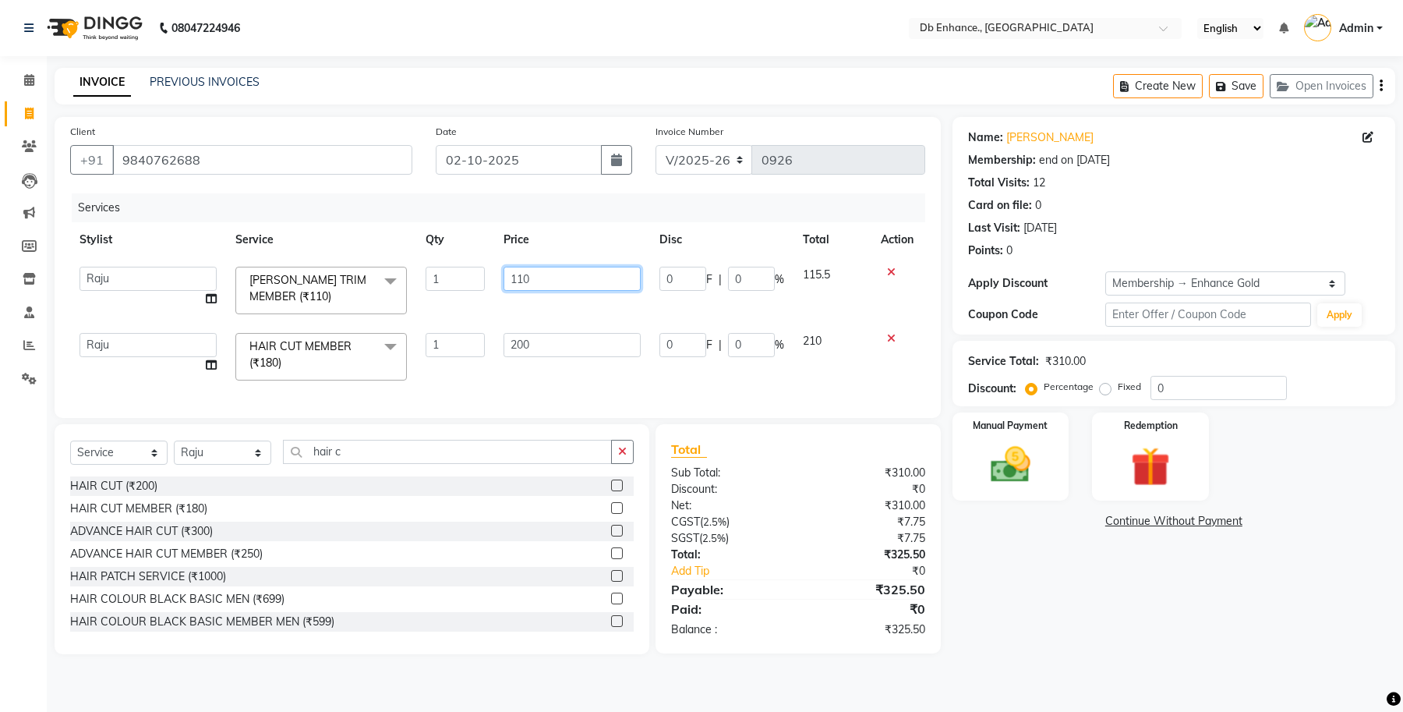
click at [538, 274] on input "110" at bounding box center [571, 279] width 137 height 24
type input "120"
click at [574, 378] on div "Services Stylist Service Qty Price Disc Total Action [PERSON_NAME] [PERSON_NAME…" at bounding box center [497, 297] width 855 height 209
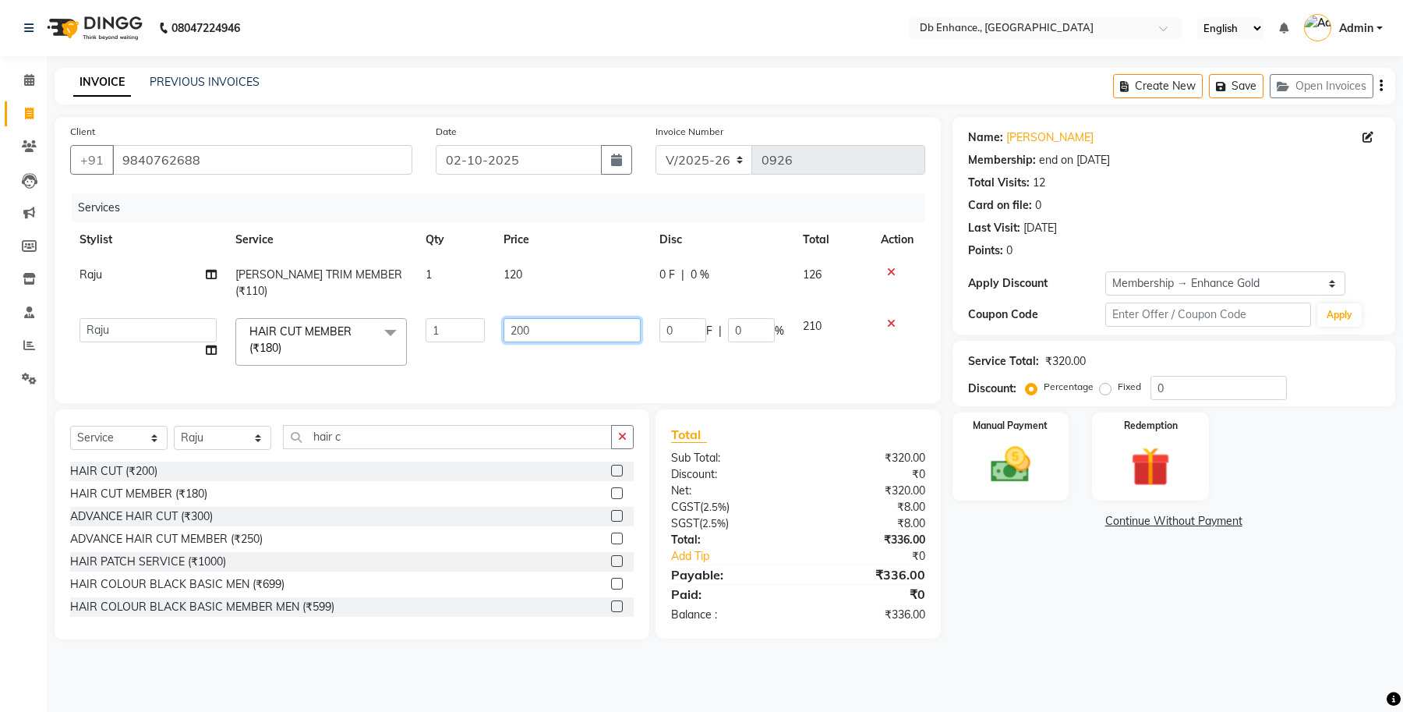
click at [542, 318] on input "200" at bounding box center [571, 330] width 137 height 24
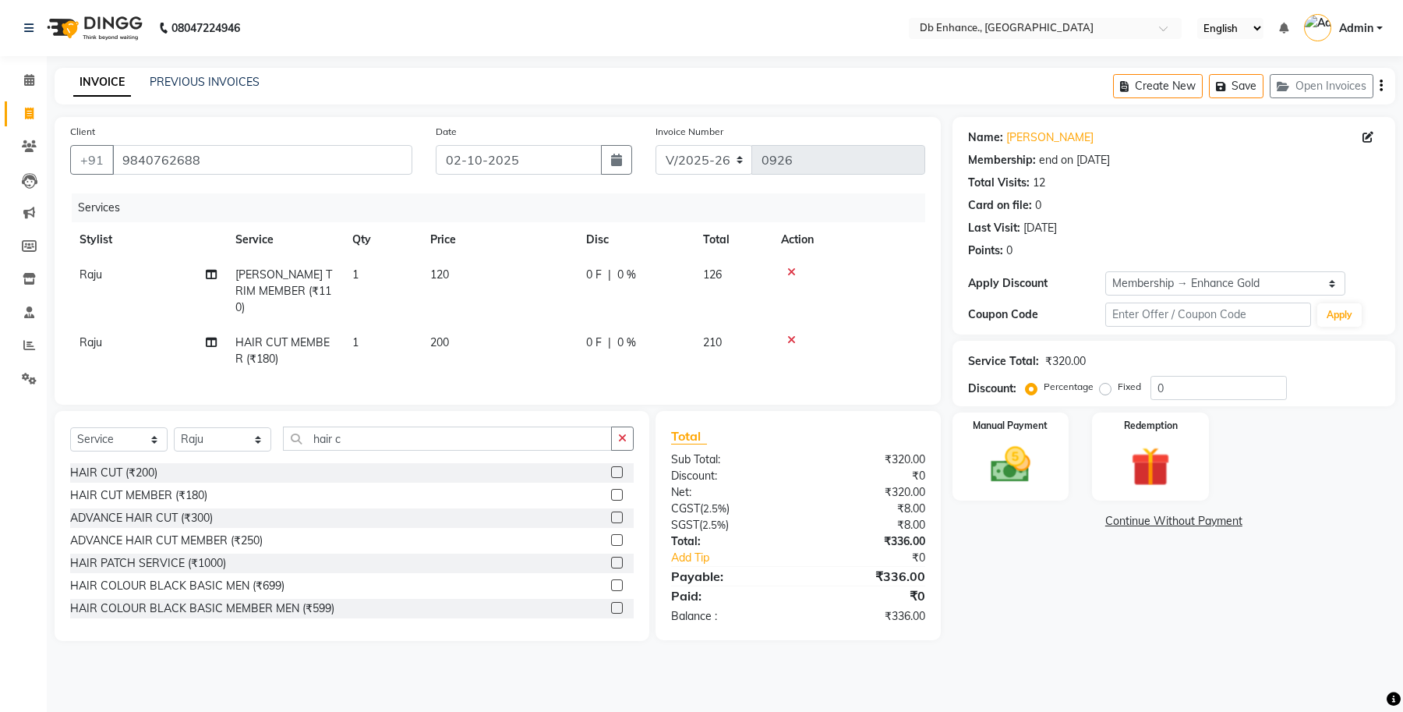
click at [530, 266] on td "120" at bounding box center [499, 291] width 156 height 68
select select "25383"
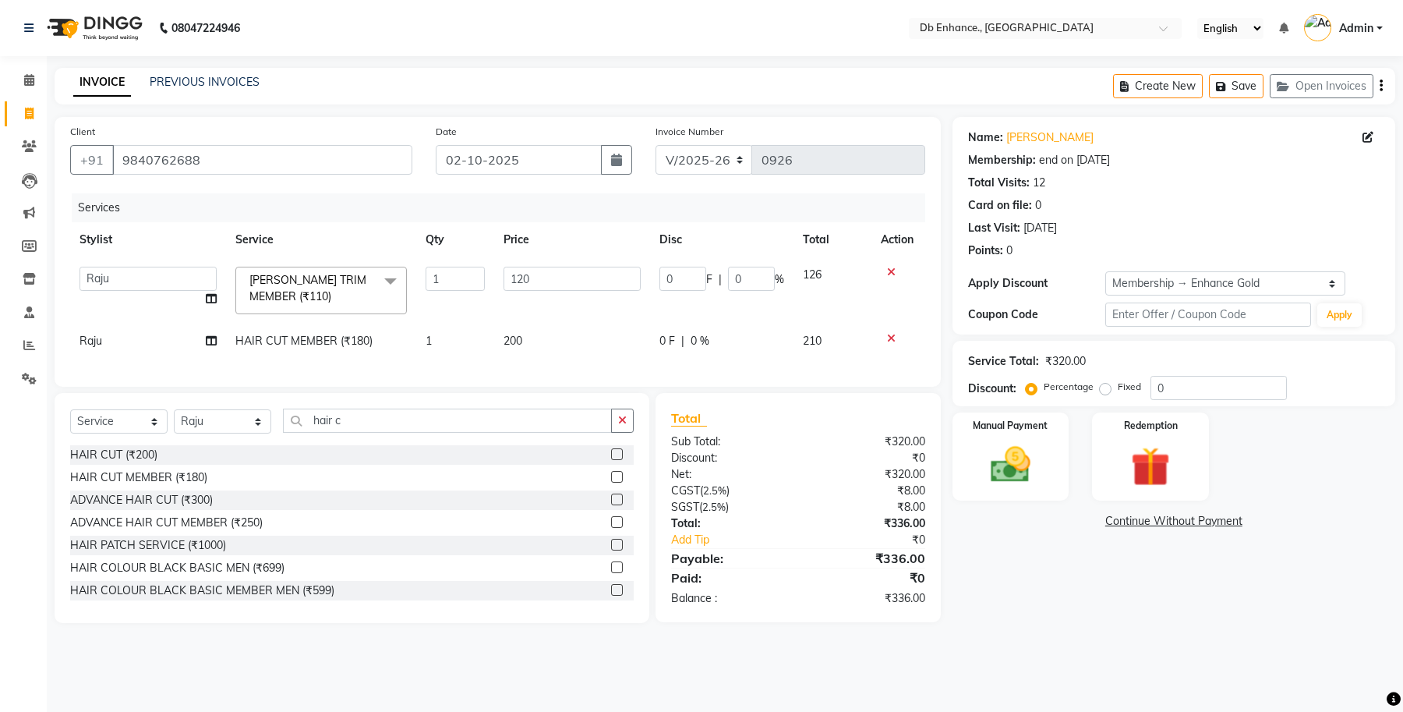
click at [486, 387] on div "Client [PHONE_NUMBER] Date [DATE] Invoice Number V/2025 V/[PHONE_NUMBER] Servic…" at bounding box center [498, 252] width 886 height 270
click at [988, 450] on img at bounding box center [1010, 465] width 66 height 48
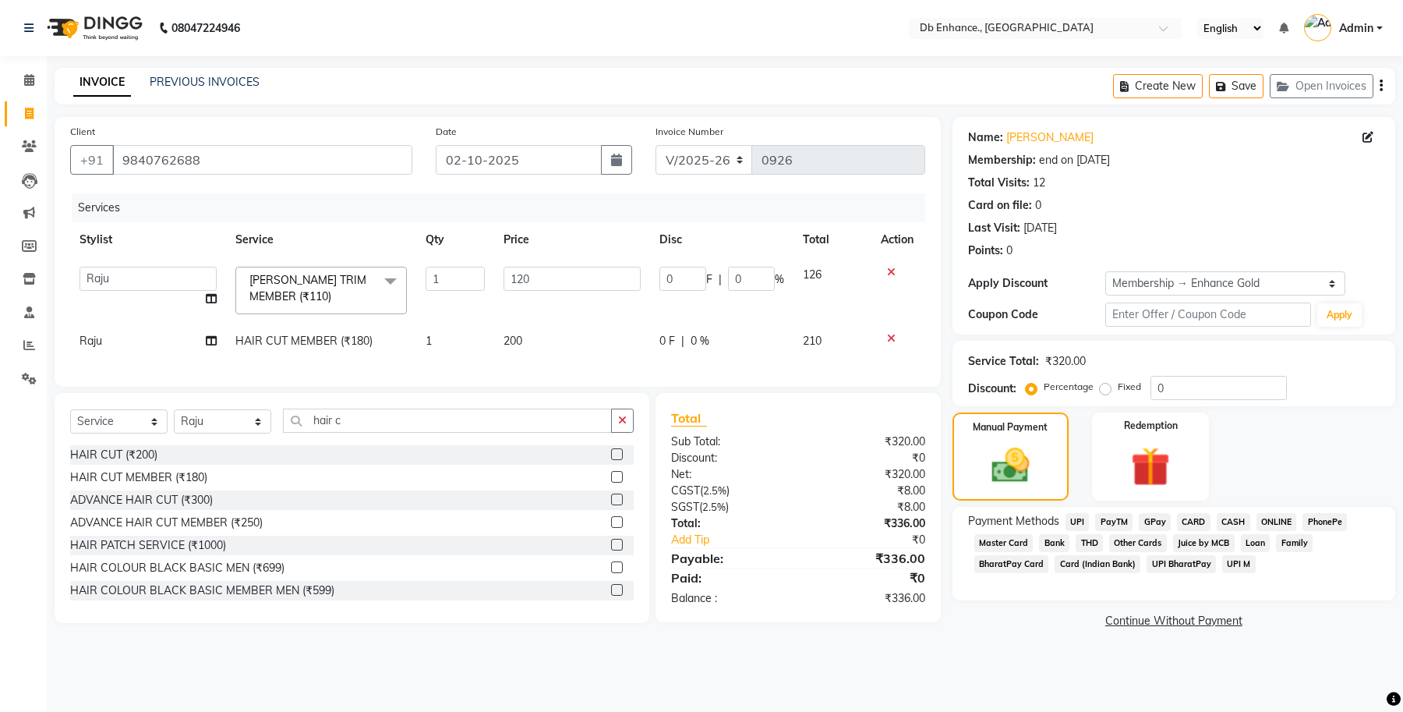
click at [1267, 523] on span "ONLINE" at bounding box center [1276, 522] width 41 height 18
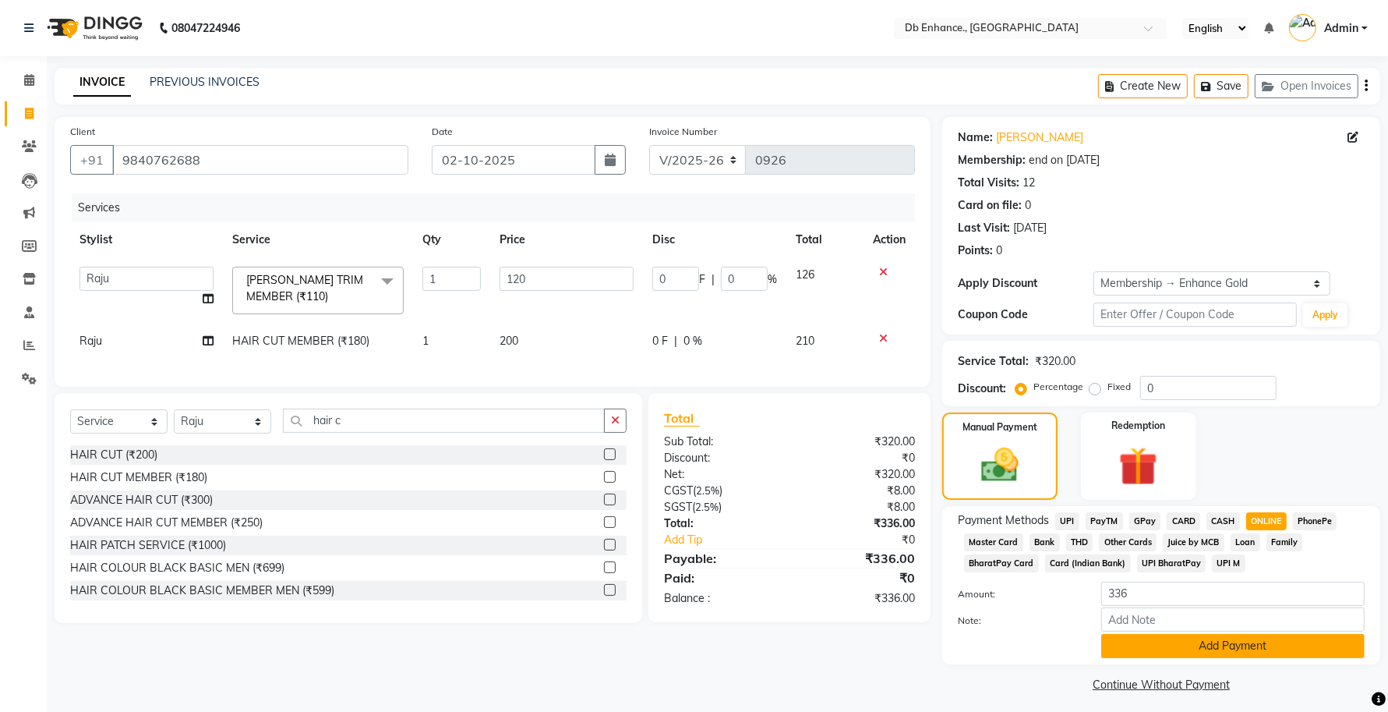
click at [1206, 652] on button "Add Payment" at bounding box center [1232, 646] width 263 height 24
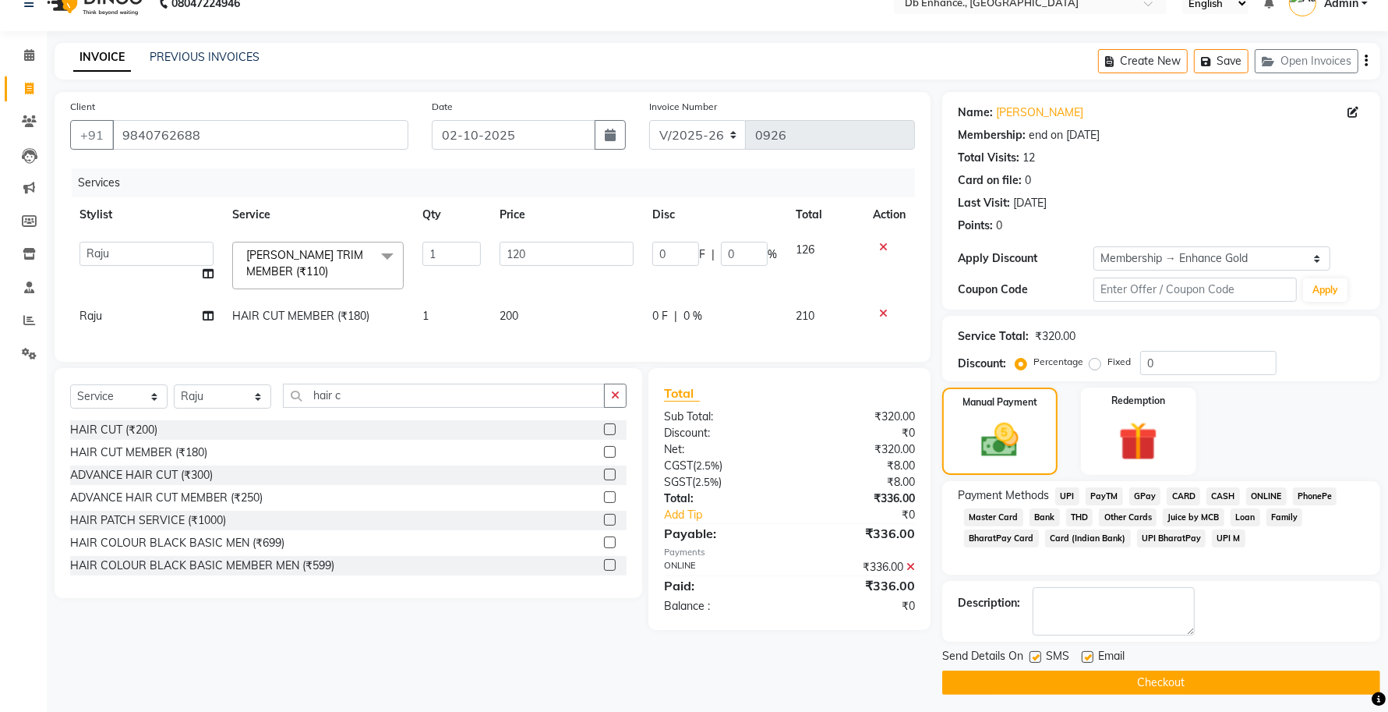
scroll to position [31, 0]
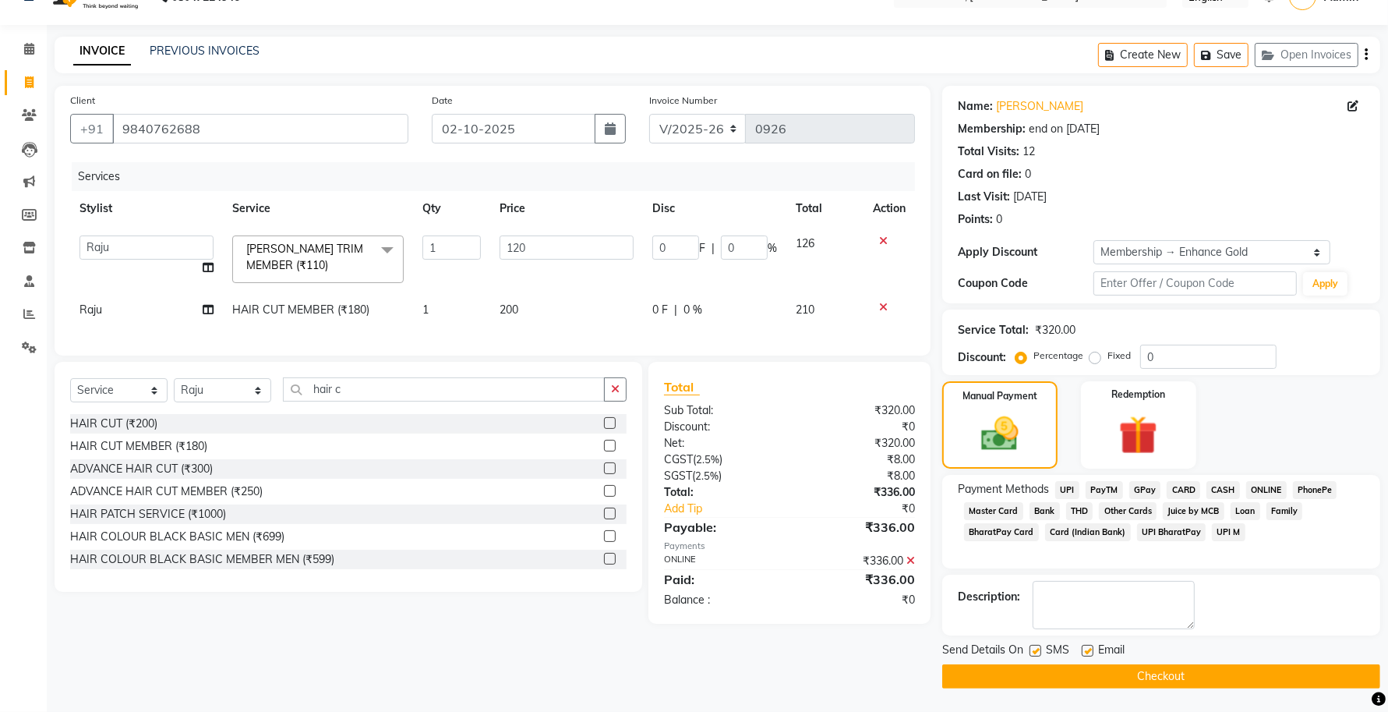
click at [1092, 647] on label at bounding box center [1088, 650] width 12 height 12
click at [1092, 647] on input "checkbox" at bounding box center [1087, 651] width 10 height 10
checkbox input "false"
click at [1037, 652] on label at bounding box center [1035, 650] width 12 height 12
click at [1037, 652] on input "checkbox" at bounding box center [1034, 651] width 10 height 10
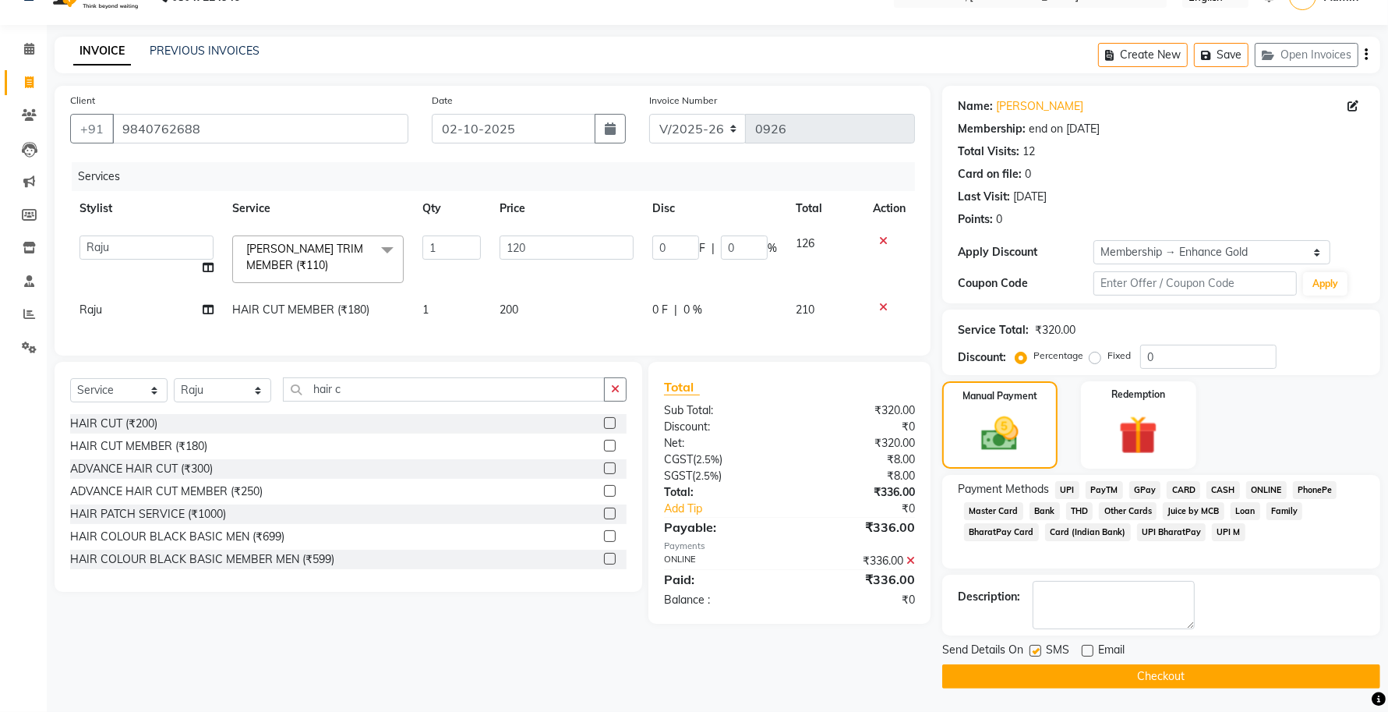
checkbox input "false"
click at [1057, 678] on button "Checkout" at bounding box center [1161, 676] width 438 height 24
